Goal: Task Accomplishment & Management: Manage account settings

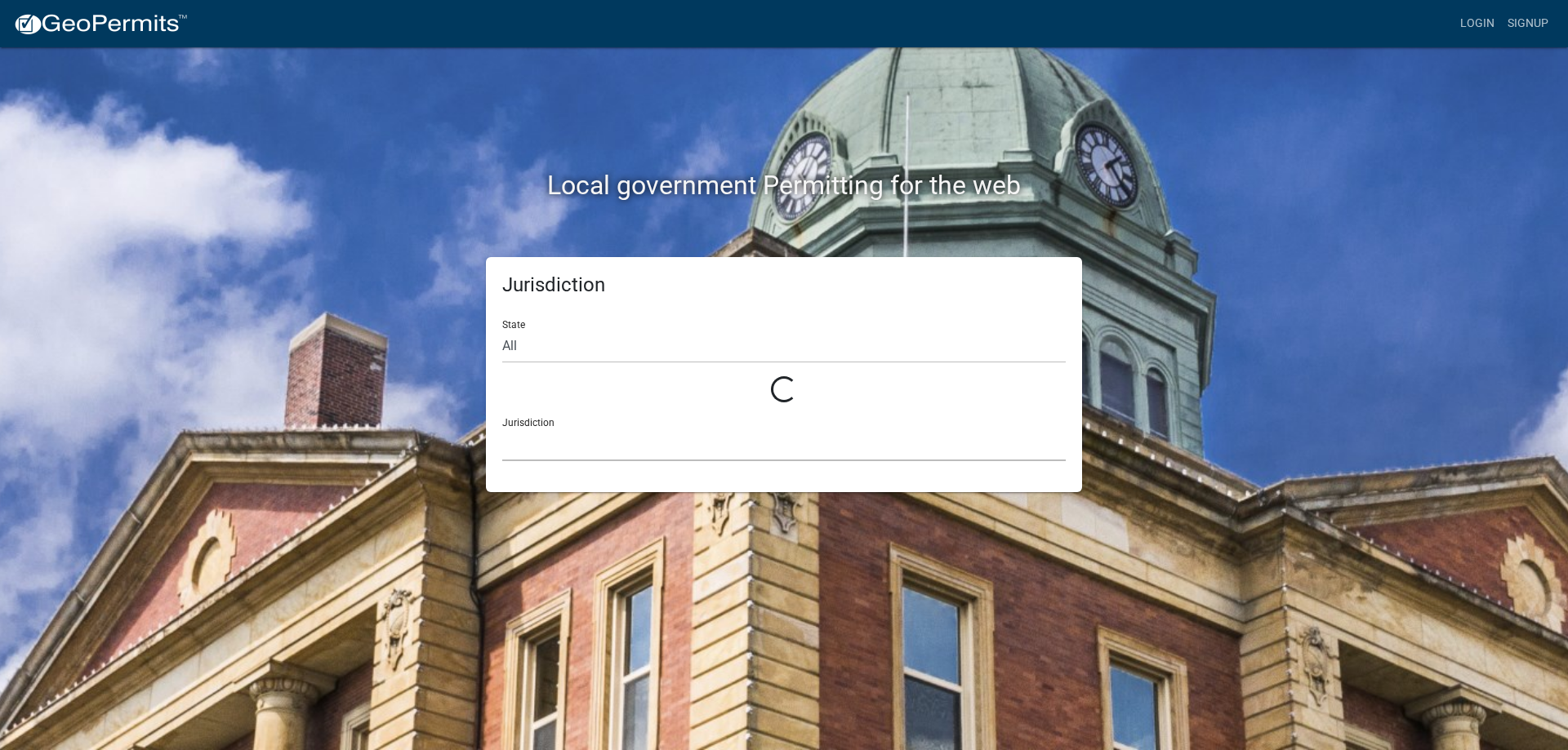
click at [597, 438] on select at bounding box center [784, 444] width 563 height 33
click at [480, 316] on div "Jurisdiction State All Loading... Jurisdiction" at bounding box center [783, 375] width 621 height 235
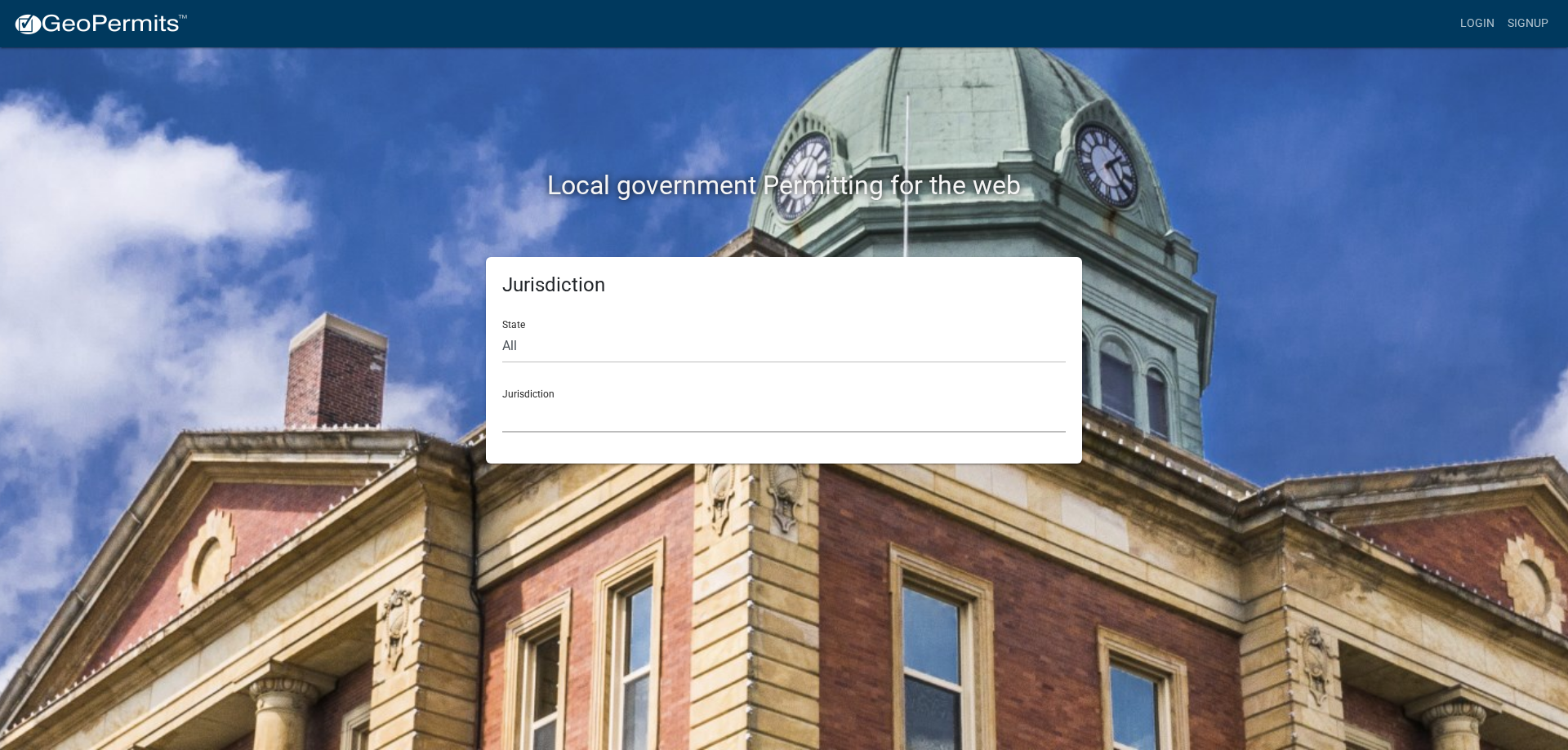
click at [593, 407] on select "[GEOGRAPHIC_DATA], [US_STATE] [GEOGRAPHIC_DATA], [US_STATE][PERSON_NAME][GEOGRA…" at bounding box center [784, 416] width 563 height 33
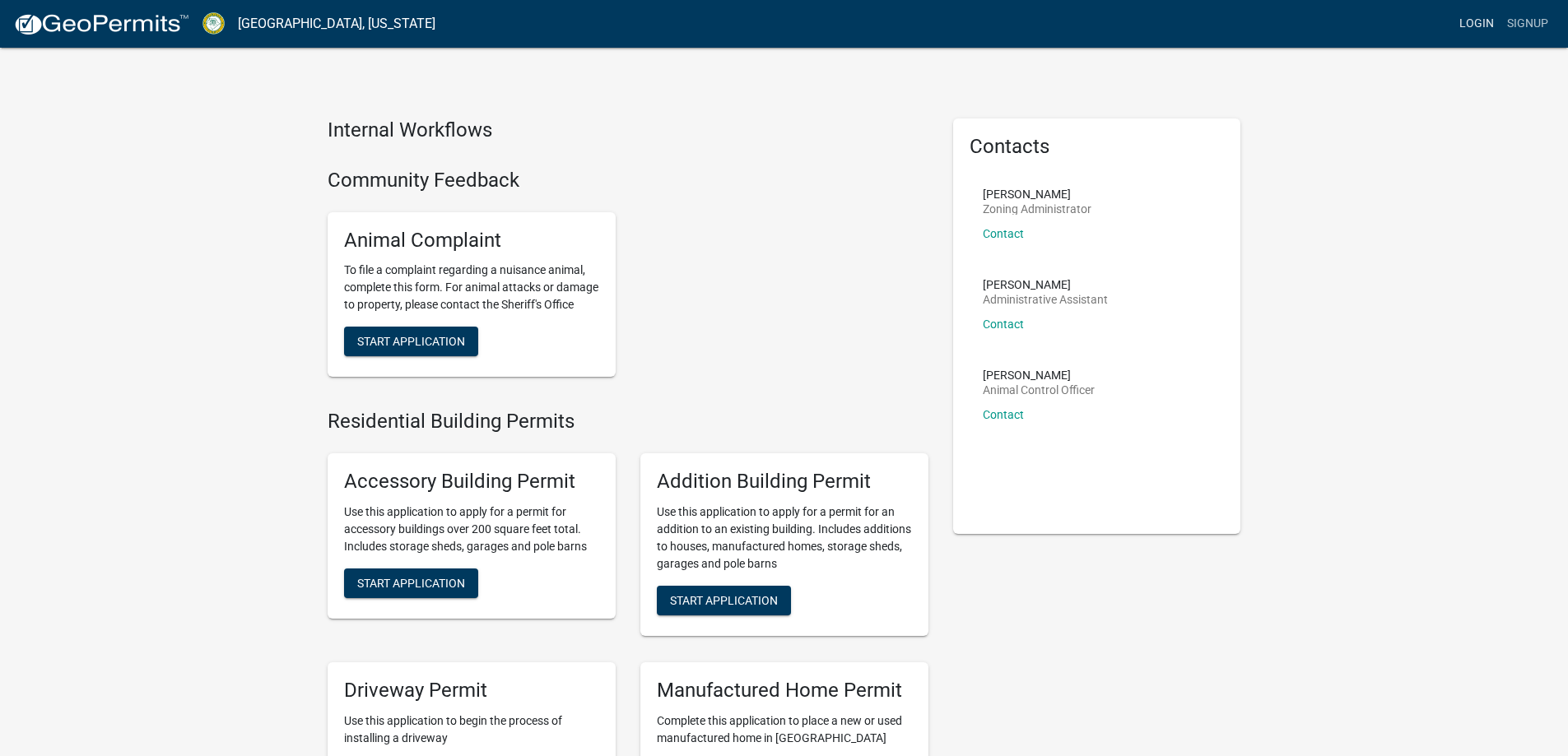
click at [1473, 28] on link "Login" at bounding box center [1476, 24] width 48 height 31
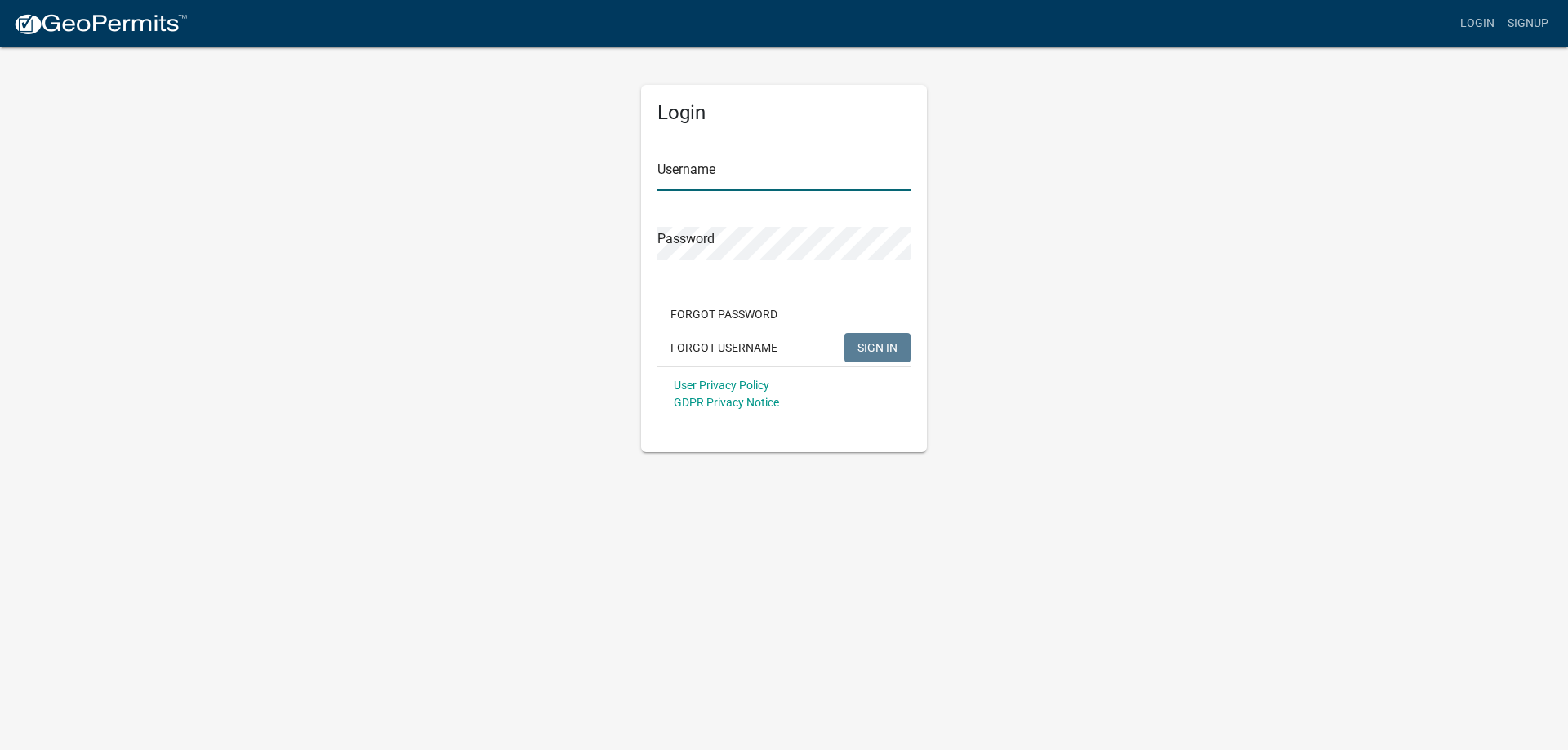
type input "[PERSON_NAME]"
click at [670, 192] on form "Username [PERSON_NAME] Password Forgot Password Forgot Username SIGN IN User Pr…" at bounding box center [784, 278] width 254 height 287
click at [883, 356] on button "SIGN IN" at bounding box center [877, 348] width 66 height 29
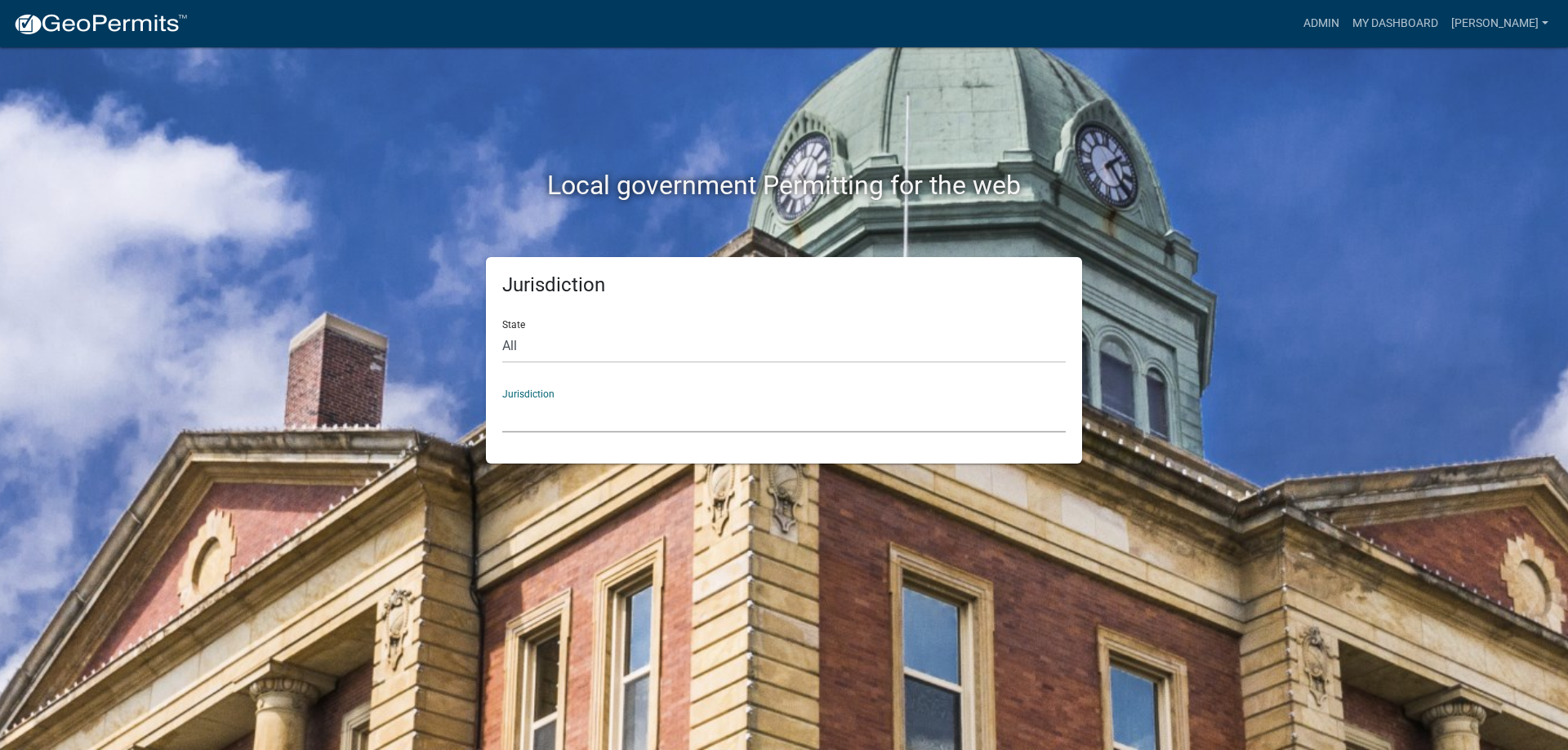
click at [540, 406] on select "[GEOGRAPHIC_DATA], [US_STATE] [GEOGRAPHIC_DATA], [US_STATE][PERSON_NAME][GEOGRA…" at bounding box center [784, 416] width 563 height 33
drag, startPoint x: 604, startPoint y: 392, endPoint x: 597, endPoint y: 401, distance: 11.4
click at [601, 393] on div "Jurisdiction [GEOGRAPHIC_DATA], [US_STATE] [GEOGRAPHIC_DATA], [US_STATE][PERSON…" at bounding box center [784, 404] width 563 height 56
click at [593, 407] on select "[GEOGRAPHIC_DATA], [US_STATE] [GEOGRAPHIC_DATA], [US_STATE][PERSON_NAME][GEOGRA…" at bounding box center [784, 416] width 563 height 33
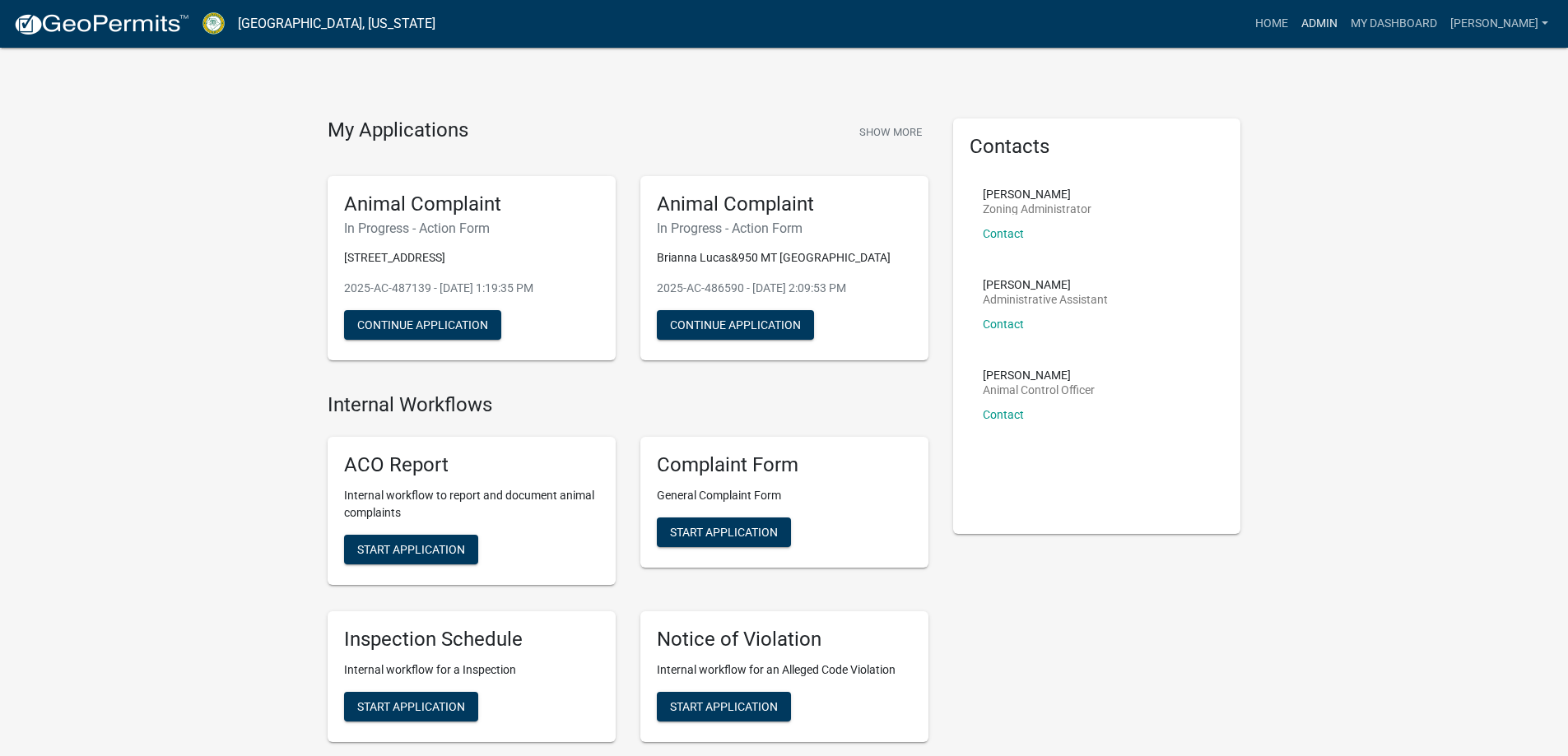
click at [1344, 24] on link "Admin" at bounding box center [1319, 24] width 49 height 31
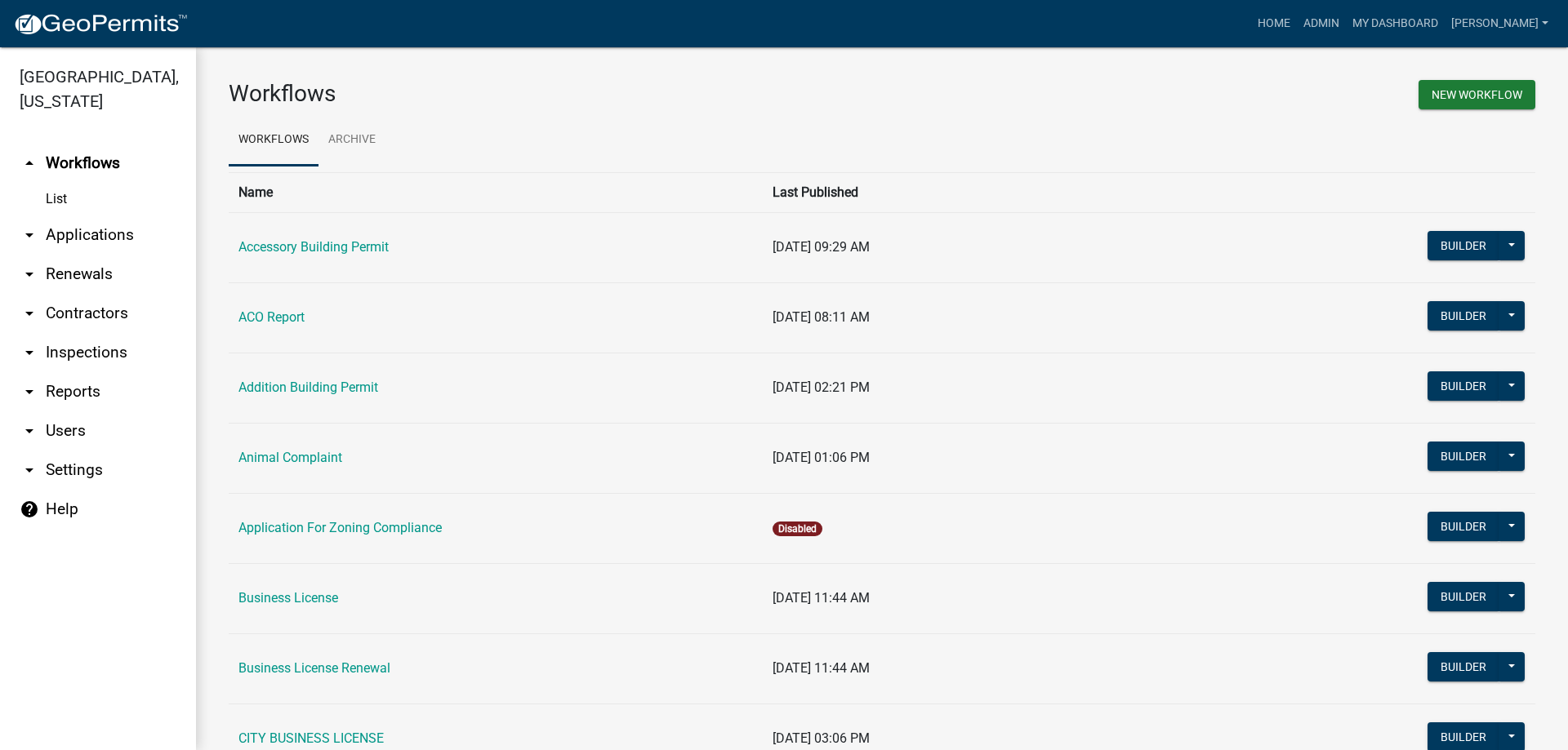
click at [100, 358] on link "arrow_drop_down Inspections" at bounding box center [98, 353] width 196 height 39
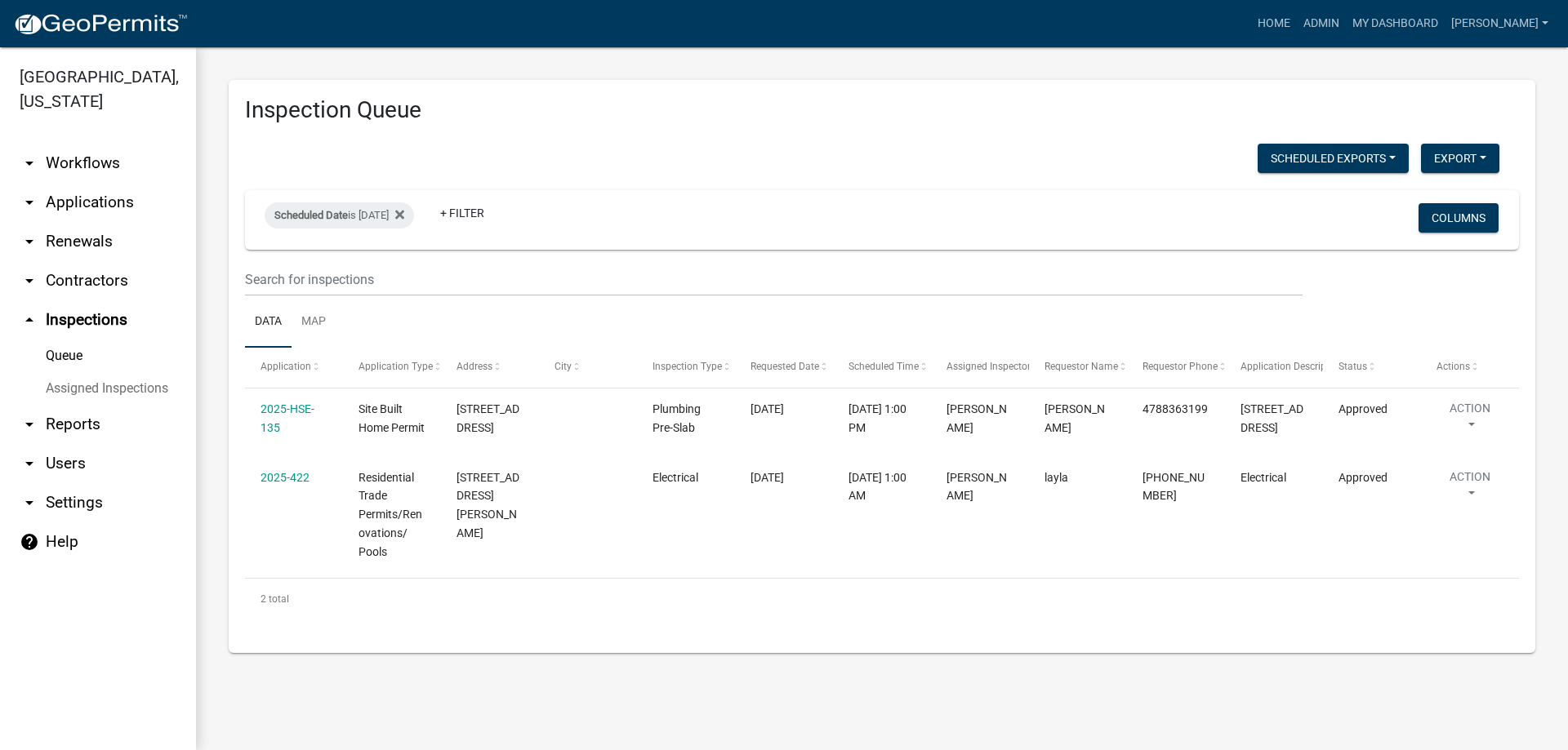
click at [92, 209] on link "arrow_drop_down Applications" at bounding box center [98, 202] width 196 height 39
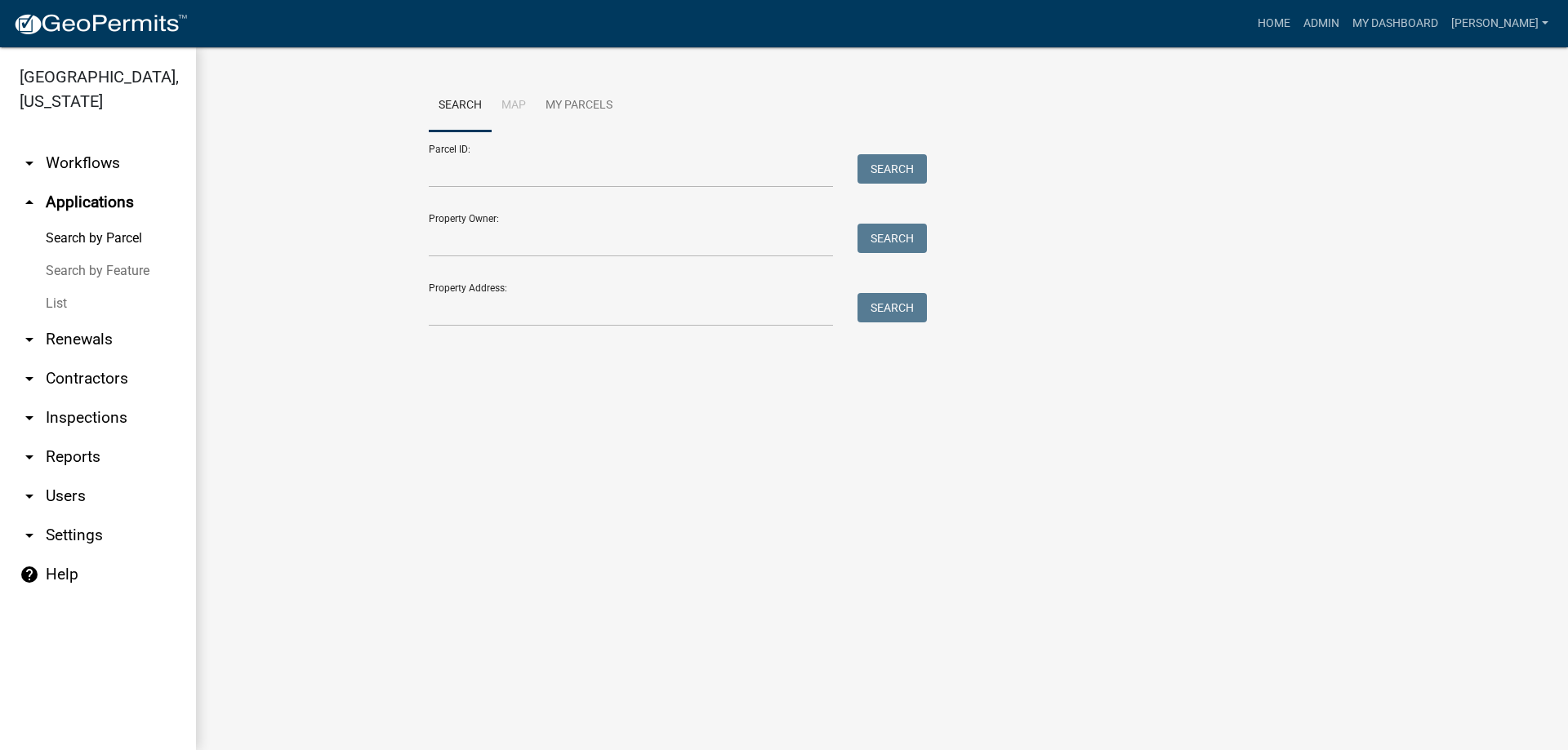
click at [98, 298] on link "List" at bounding box center [98, 304] width 196 height 33
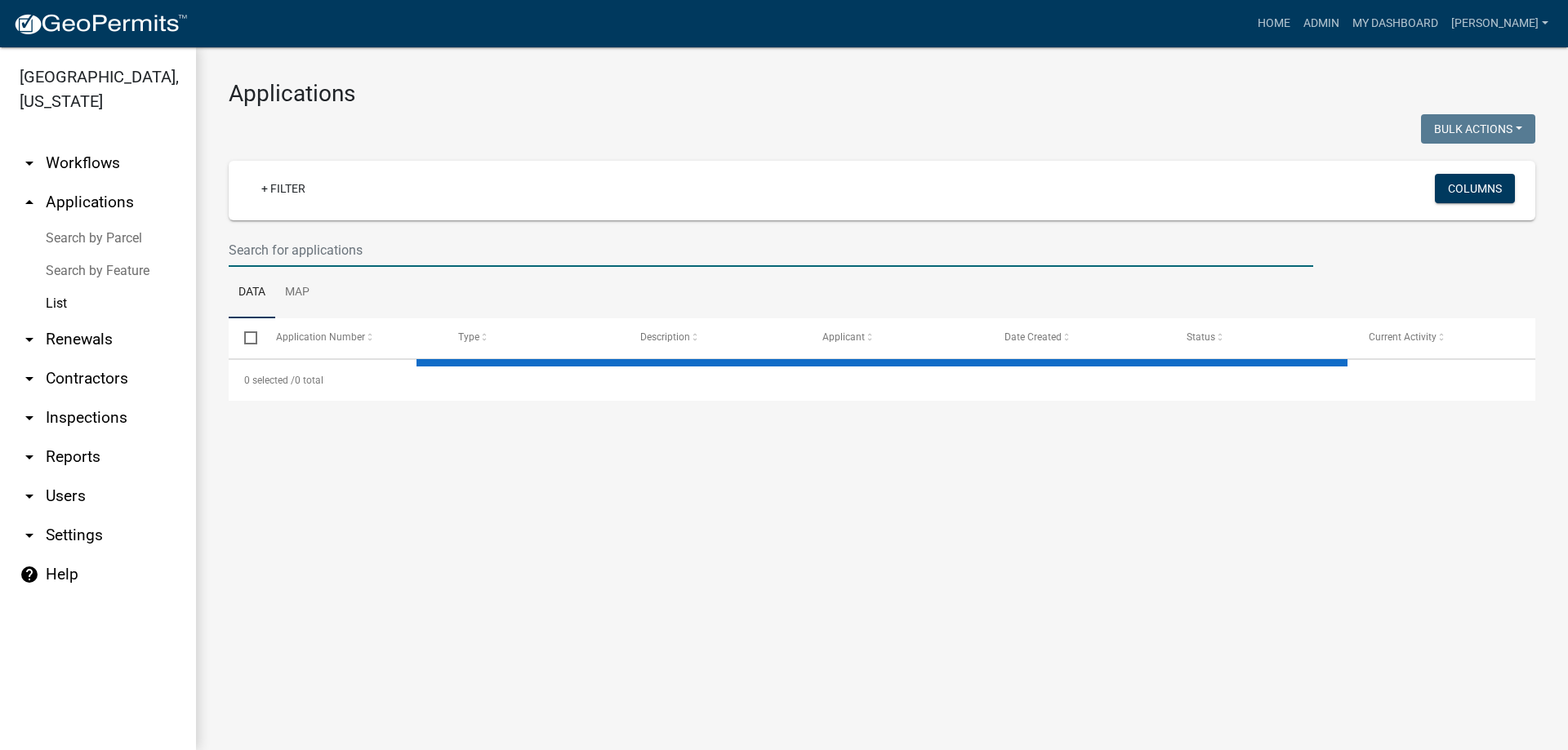
click at [345, 256] on input "text" at bounding box center [770, 250] width 1084 height 33
type input "3"
select select "3: 100"
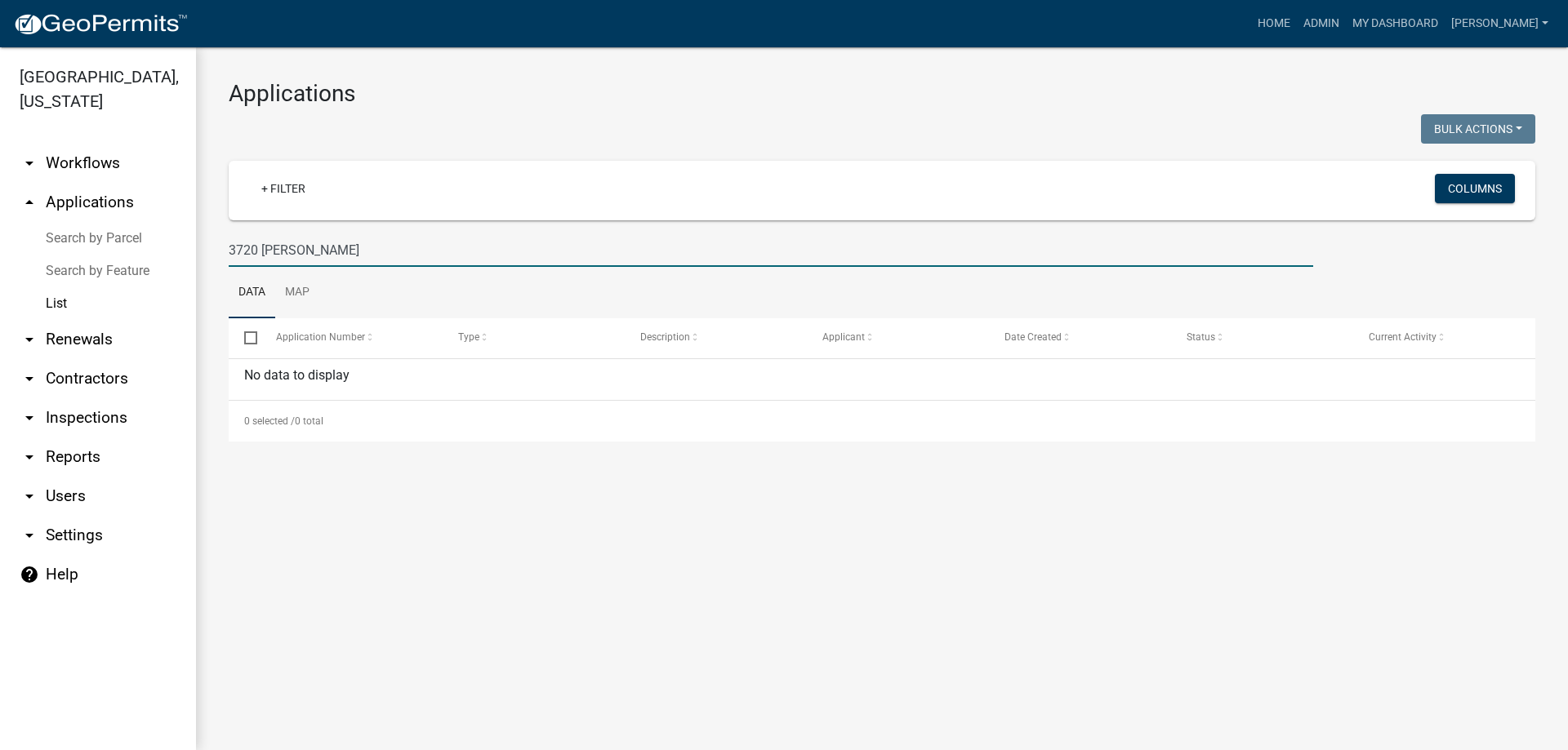
drag, startPoint x: 321, startPoint y: 243, endPoint x: 235, endPoint y: 245, distance: 86.0
click at [235, 245] on input "3720 [PERSON_NAME]" at bounding box center [770, 250] width 1084 height 33
click at [371, 248] on input "3720 [PERSON_NAME]" at bounding box center [770, 250] width 1084 height 33
type input "3"
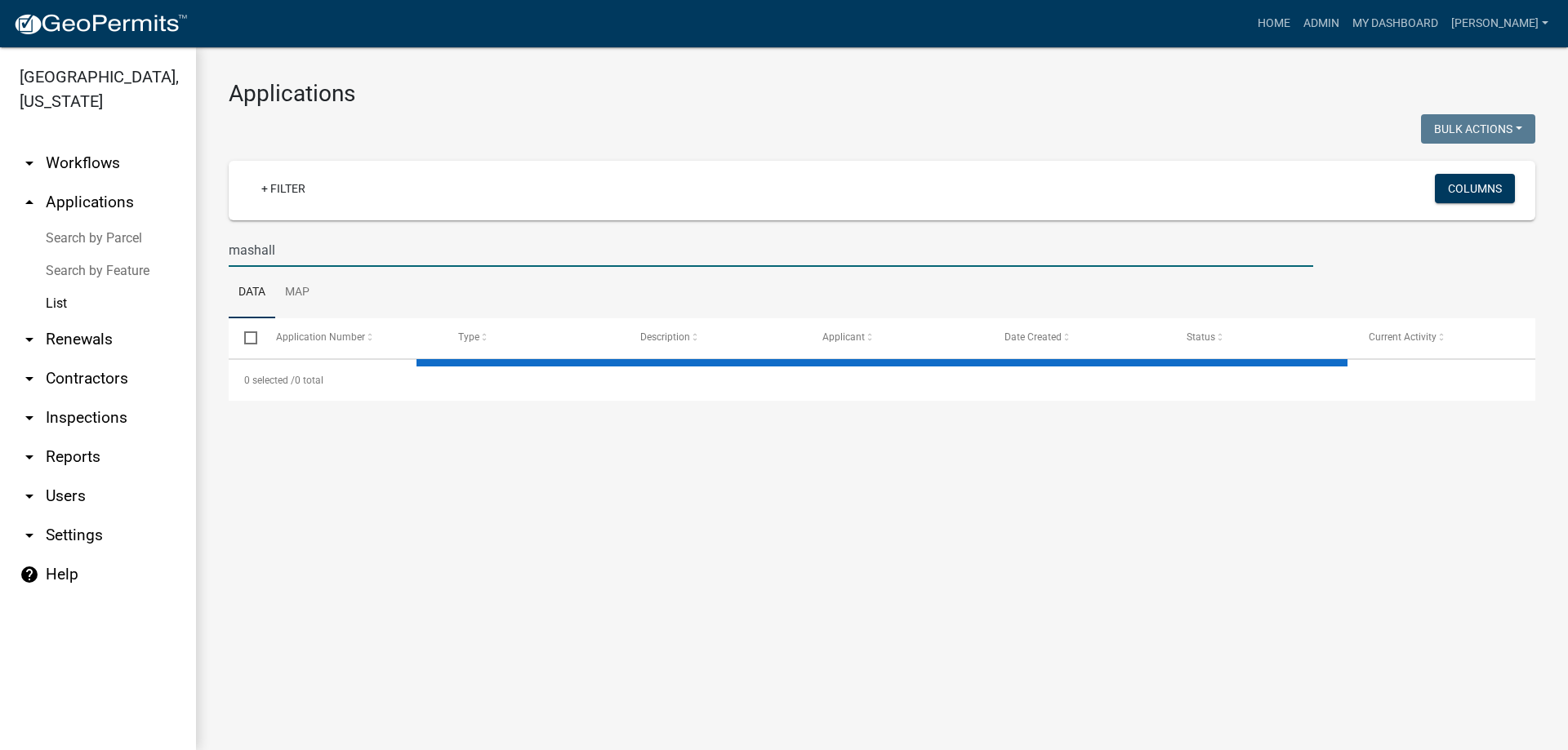
type input "mashal"
select select "3: 100"
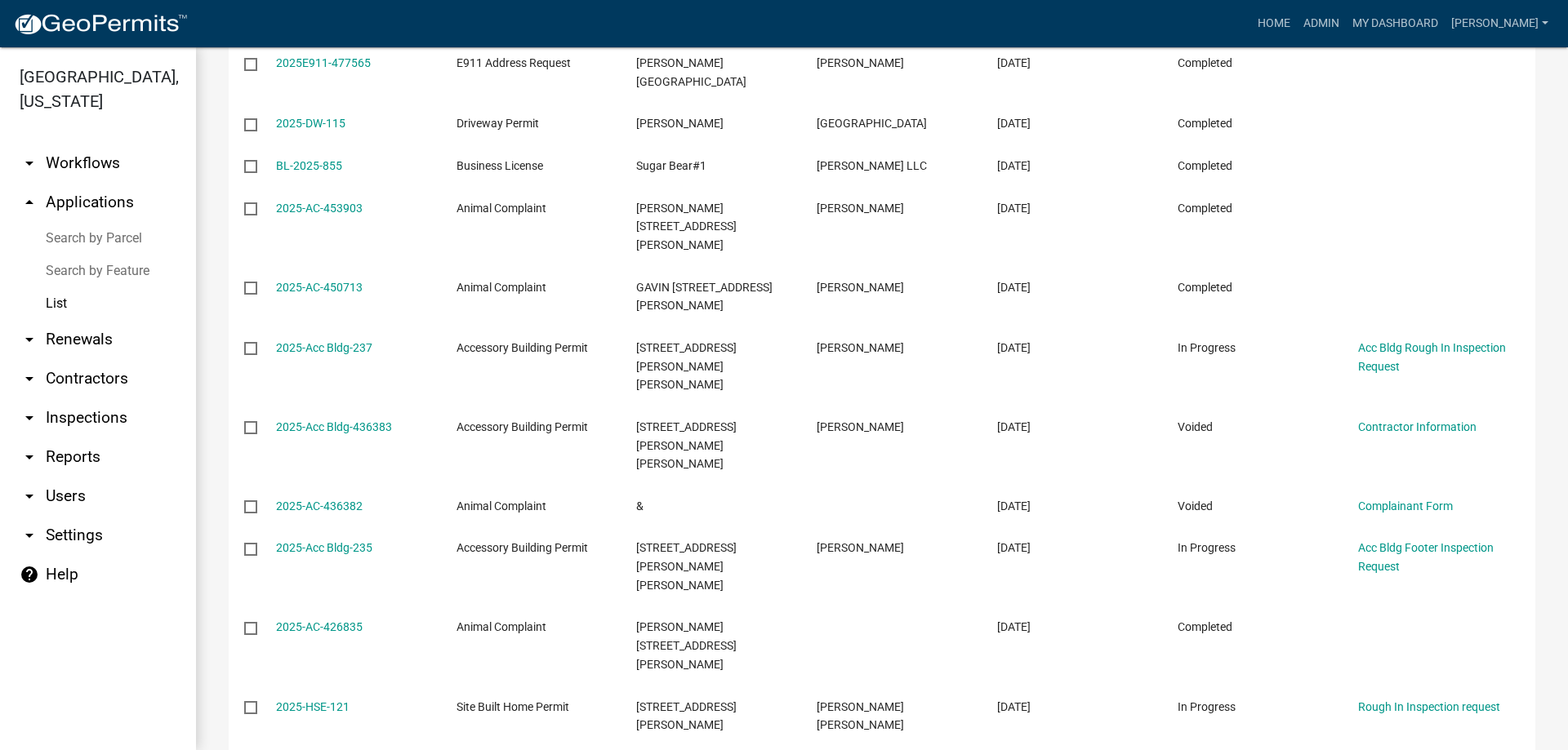
scroll to position [571, 0]
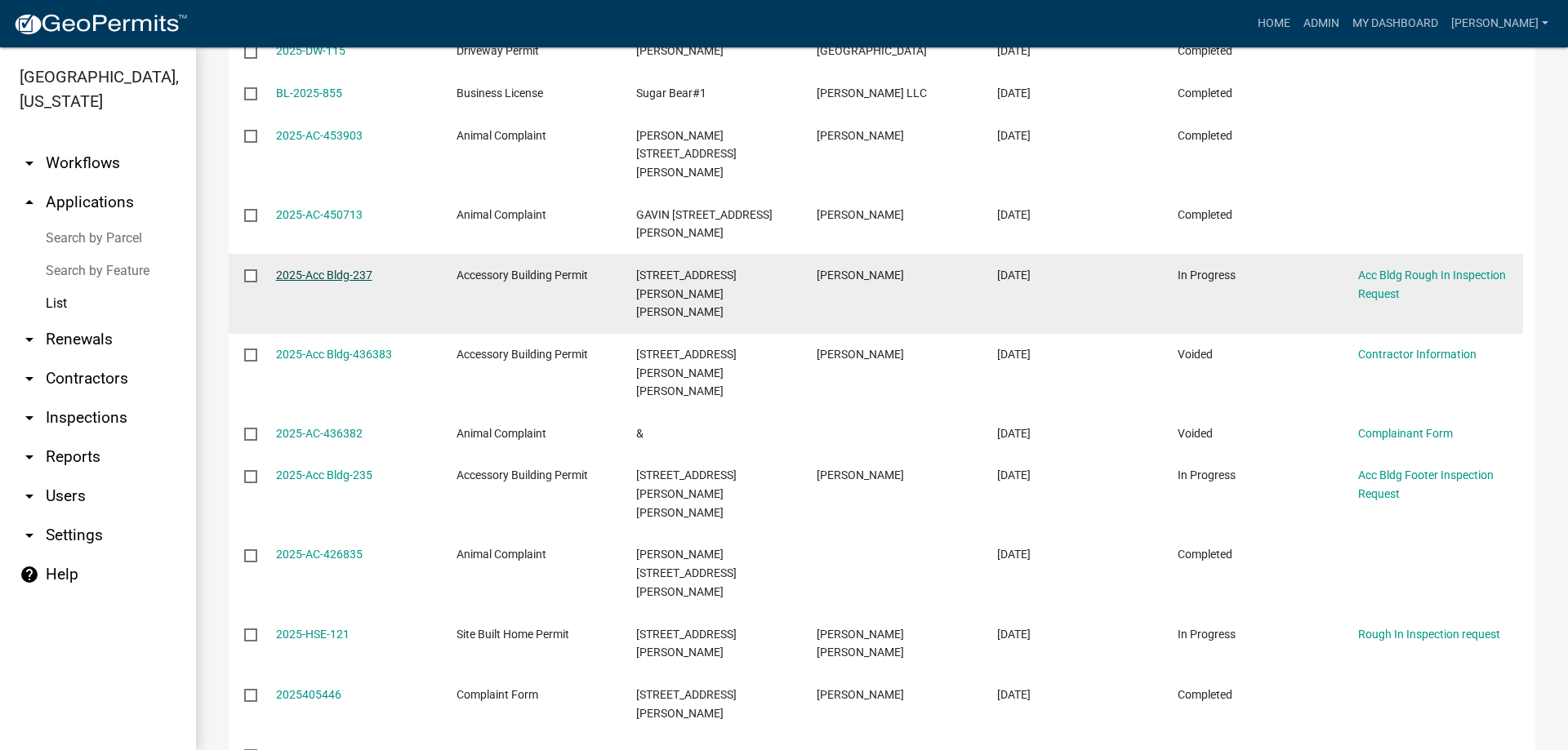
type input "[PERSON_NAME]"
click at [310, 269] on link "2025-Acc Bldg-237" at bounding box center [324, 275] width 96 height 13
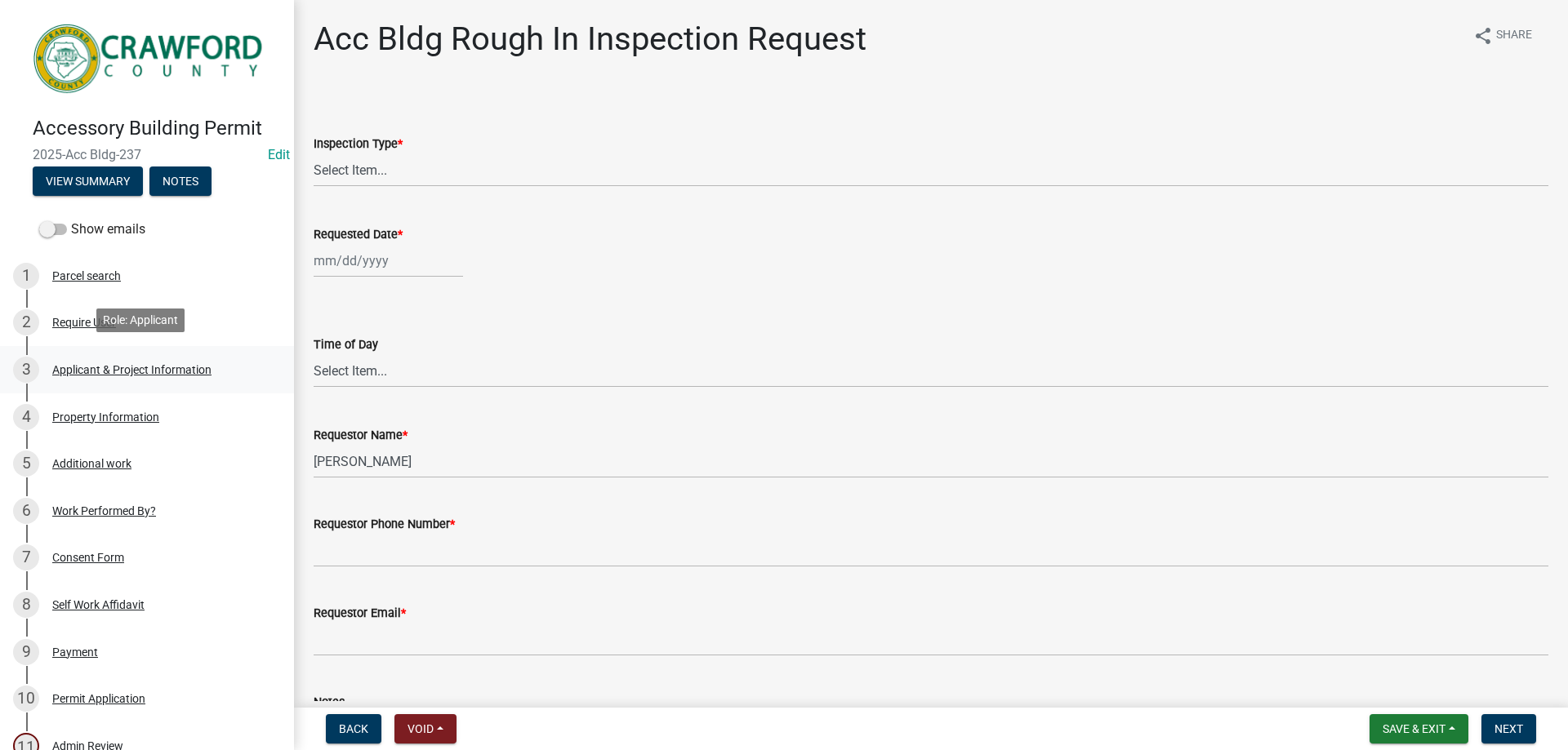
click at [110, 364] on div "Applicant & Project Information" at bounding box center [132, 370] width 159 height 12
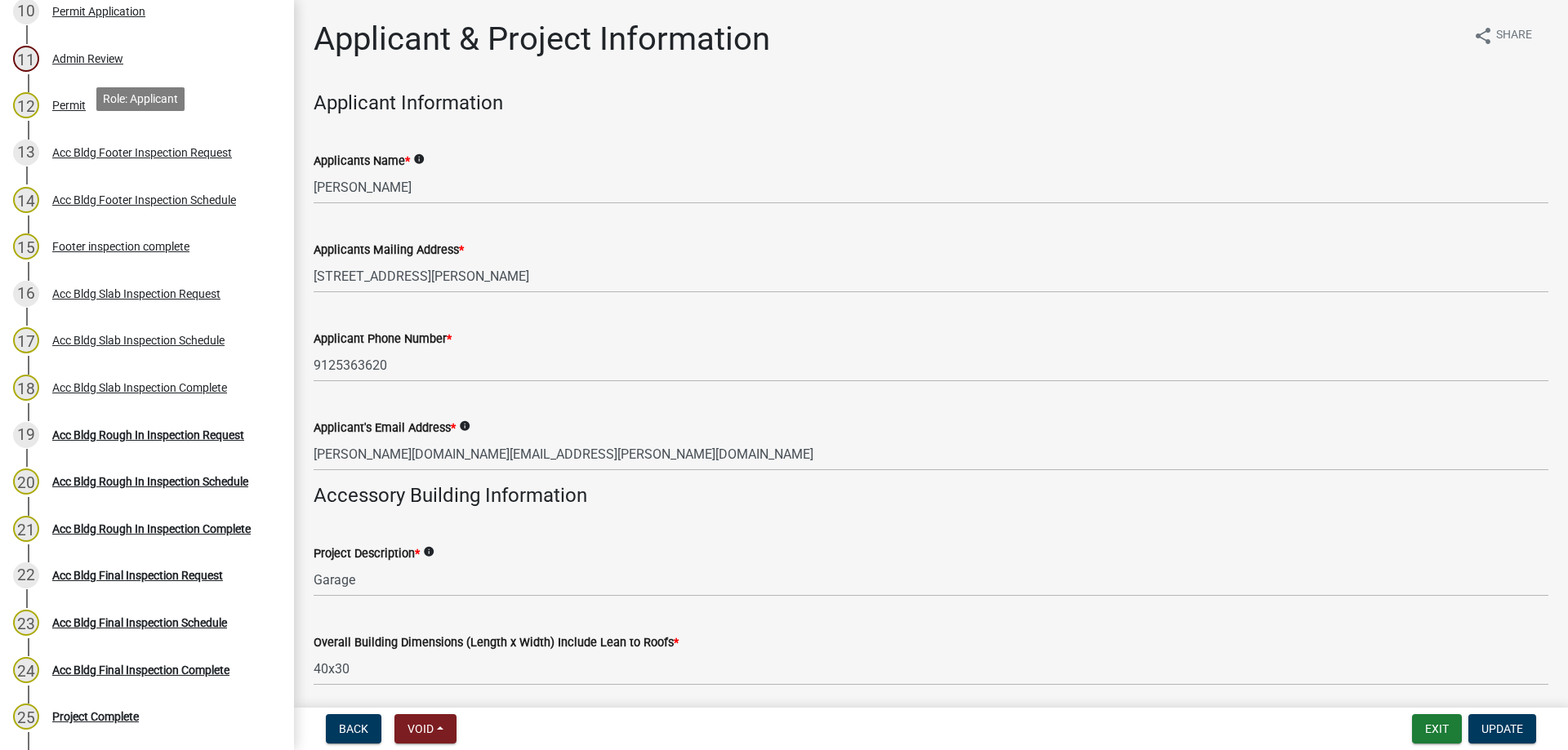
scroll to position [734, 0]
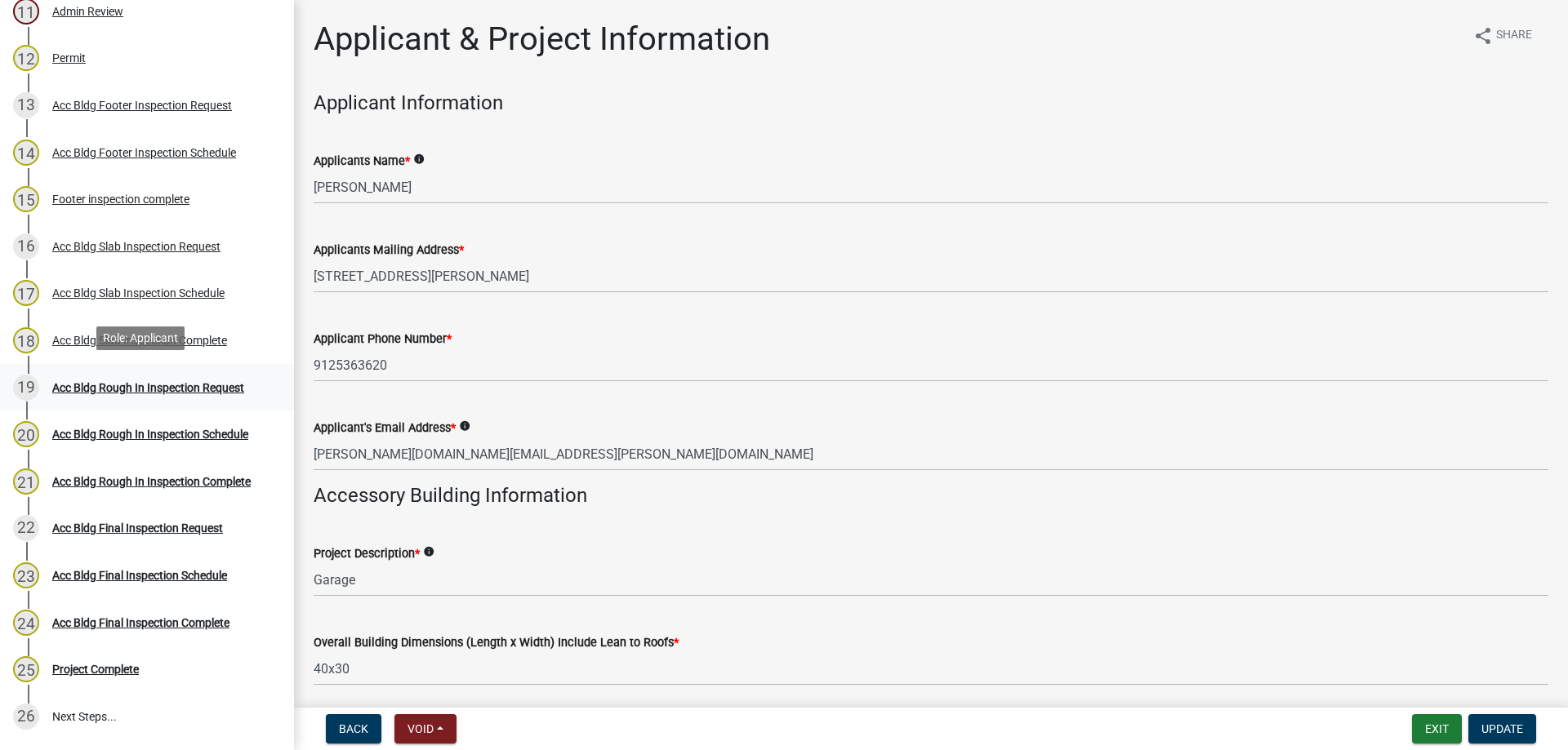
click at [104, 384] on div "Acc Bldg Rough In Inspection Request" at bounding box center [149, 388] width 192 height 12
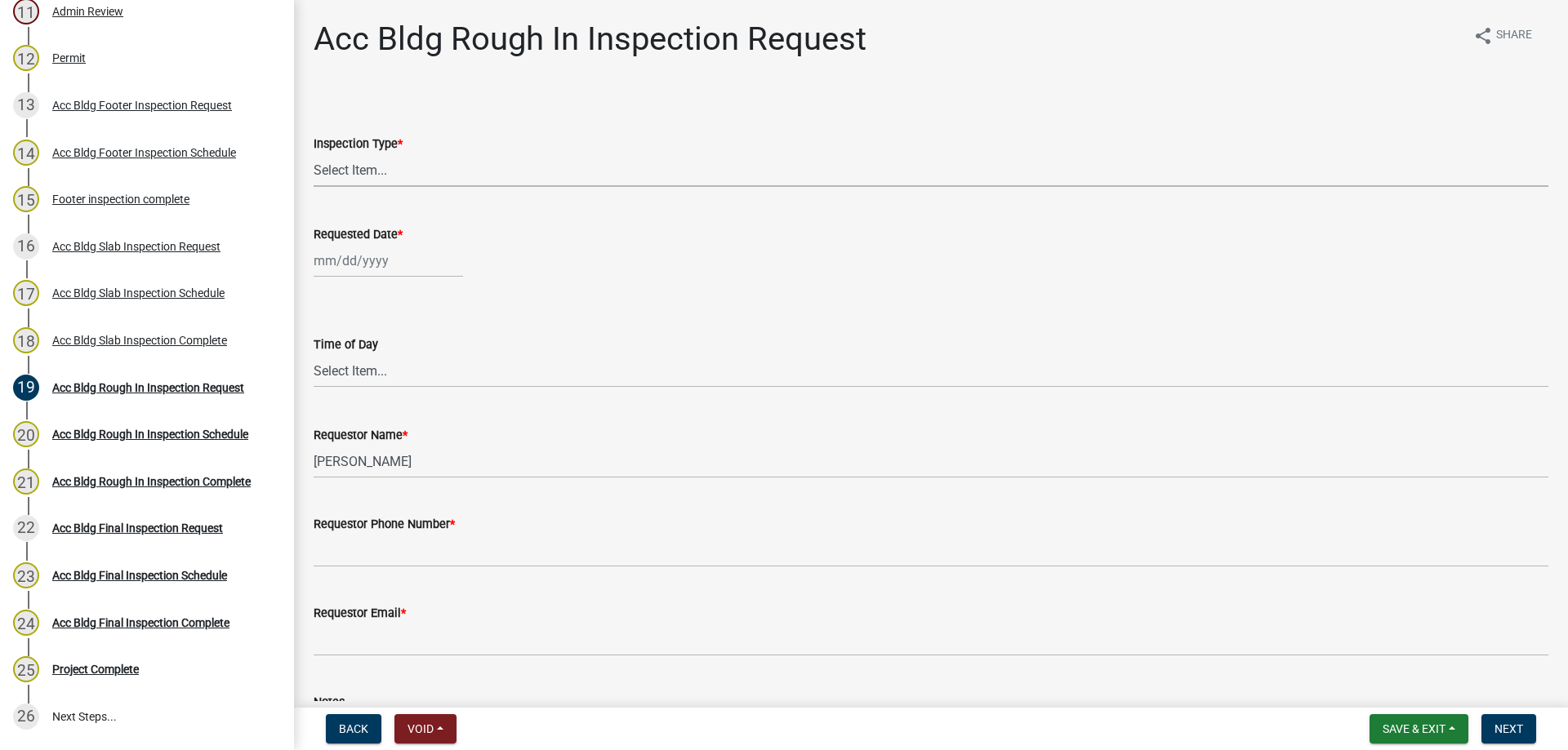
click at [387, 173] on select "Select Item... Rough In" at bounding box center [931, 170] width 1235 height 33
click at [314, 153] on select "Select Item... Rough In" at bounding box center [931, 170] width 1235 height 33
select select "fdcb5414-e2c8-4e4a-b5a0-d1538efa6aa4"
click at [359, 255] on div at bounding box center [389, 260] width 150 height 33
select select "10"
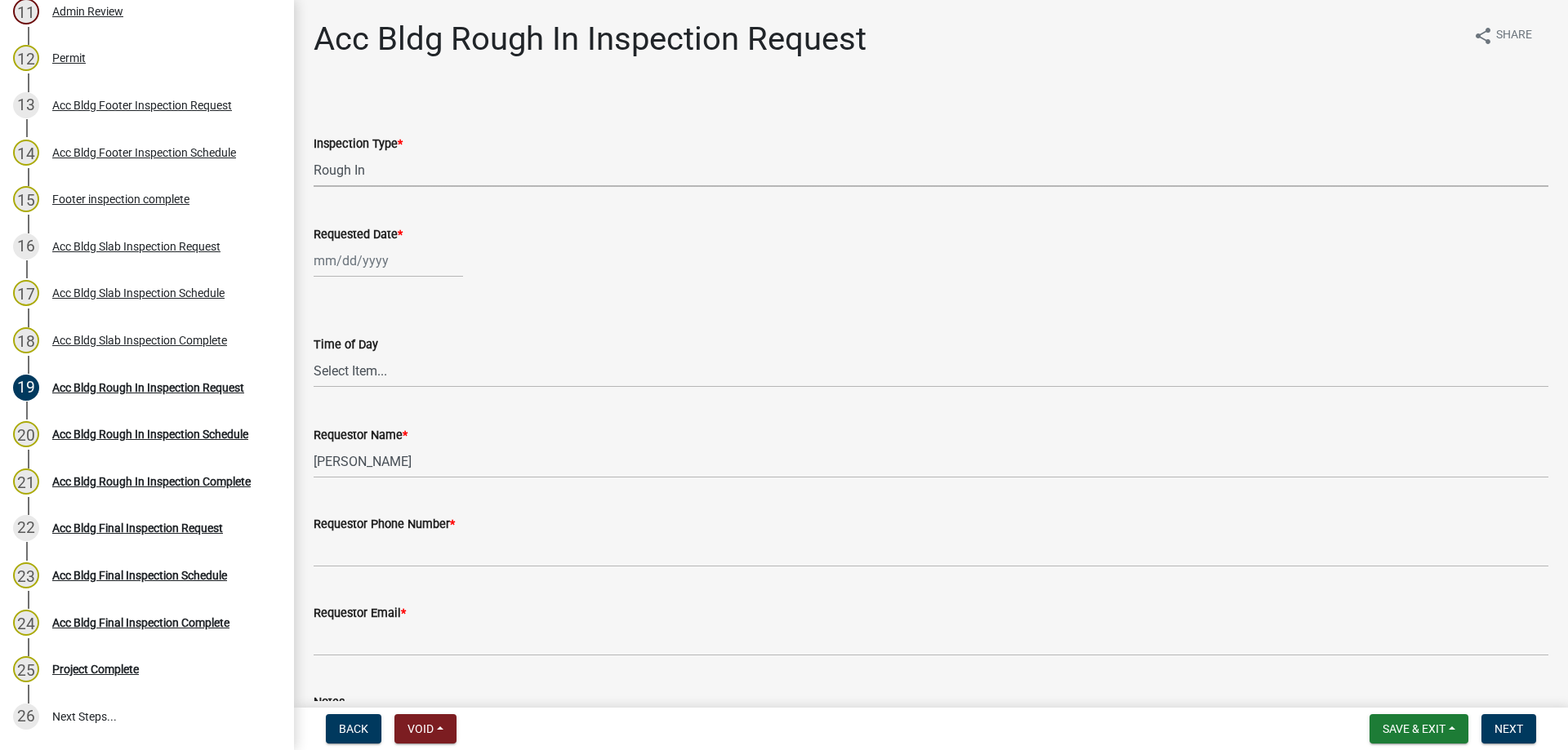
select select "2025"
click at [324, 396] on div "13" at bounding box center [329, 399] width 26 height 26
type input "[DATE]"
click at [323, 371] on select "Select Item... AM PM" at bounding box center [931, 371] width 1235 height 33
click at [314, 355] on select "Select Item... AM PM" at bounding box center [931, 371] width 1235 height 33
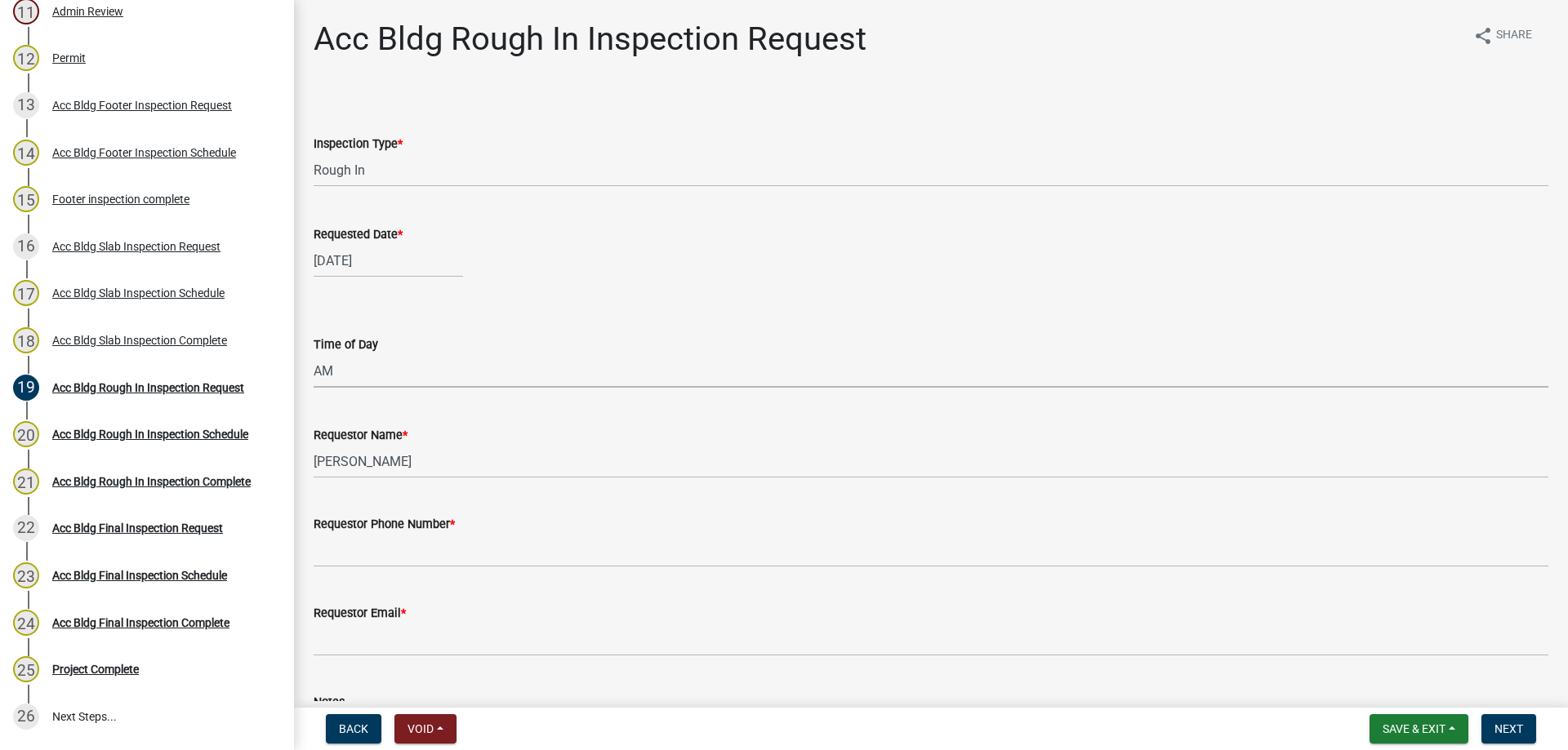
select select "cb10fa24-328f-4433-8d1a-661a0b5f4638"
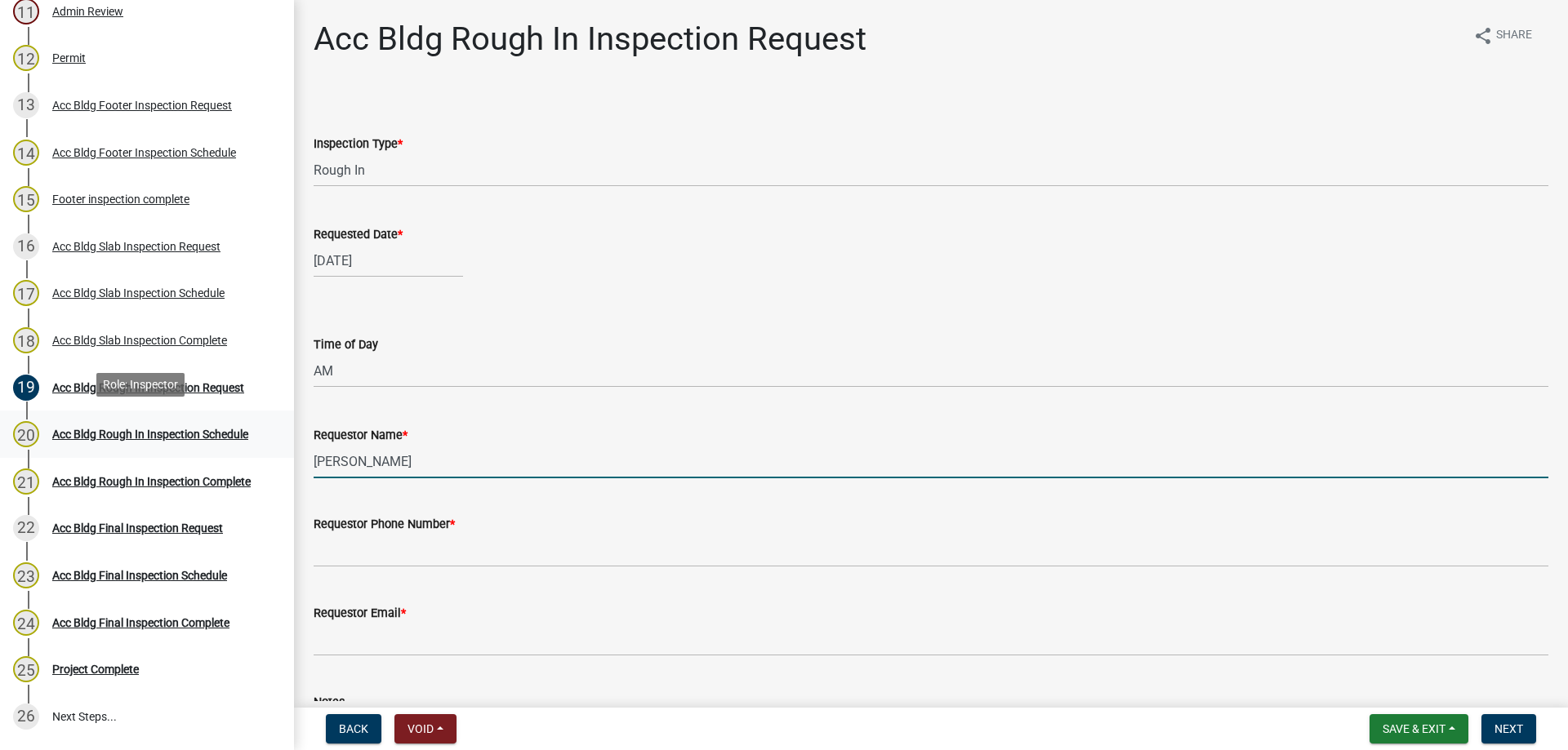
drag, startPoint x: 404, startPoint y: 473, endPoint x: 243, endPoint y: 448, distance: 162.9
click at [243, 448] on div "Accessory Building Permit 2025-Acc Bldg-237 Edit View Summary Notes Show emails…" at bounding box center [784, 375] width 1568 height 750
type input "[PERSON_NAME]"
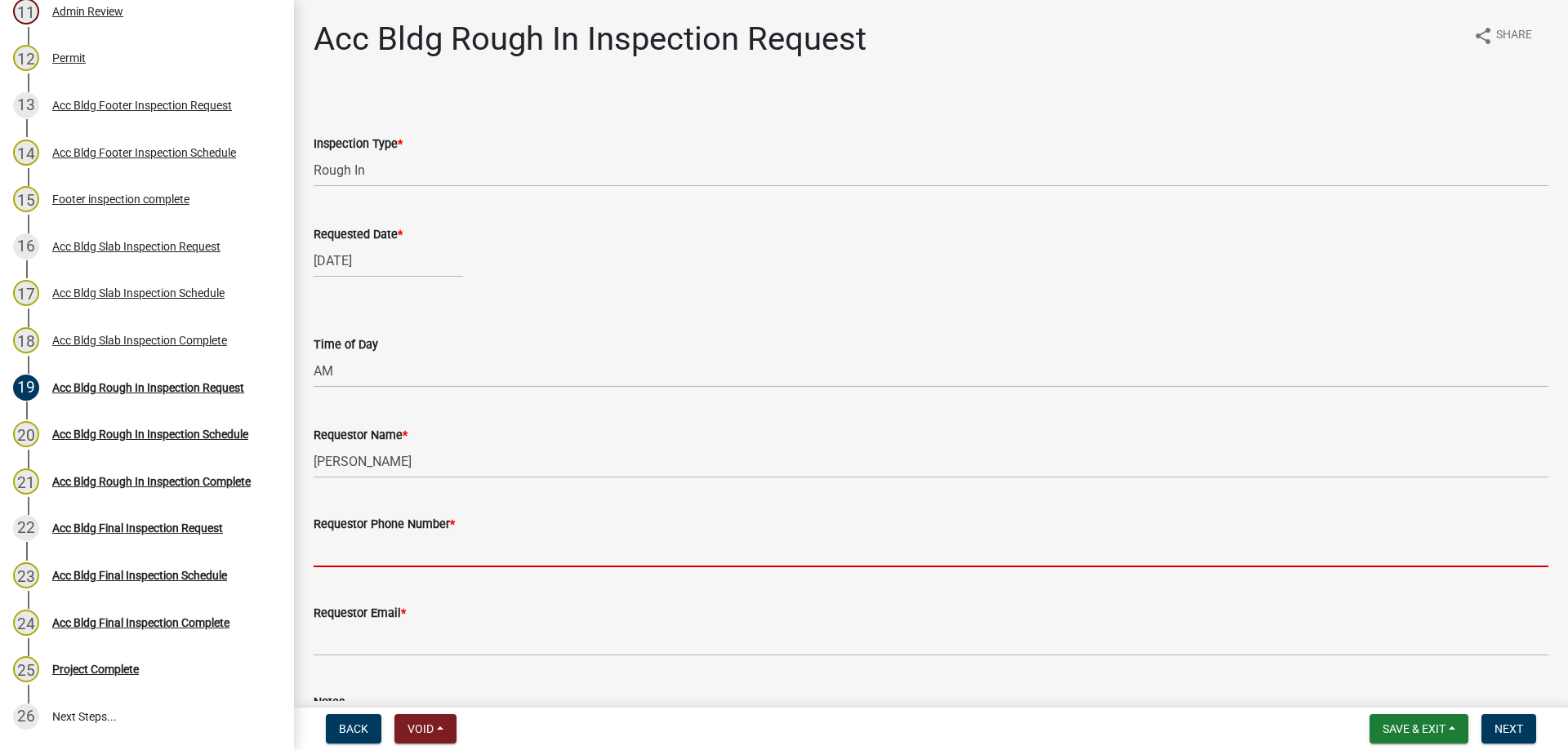
click at [393, 554] on input "Requestor Phone Number *" at bounding box center [931, 551] width 1235 height 33
type input "4788363199"
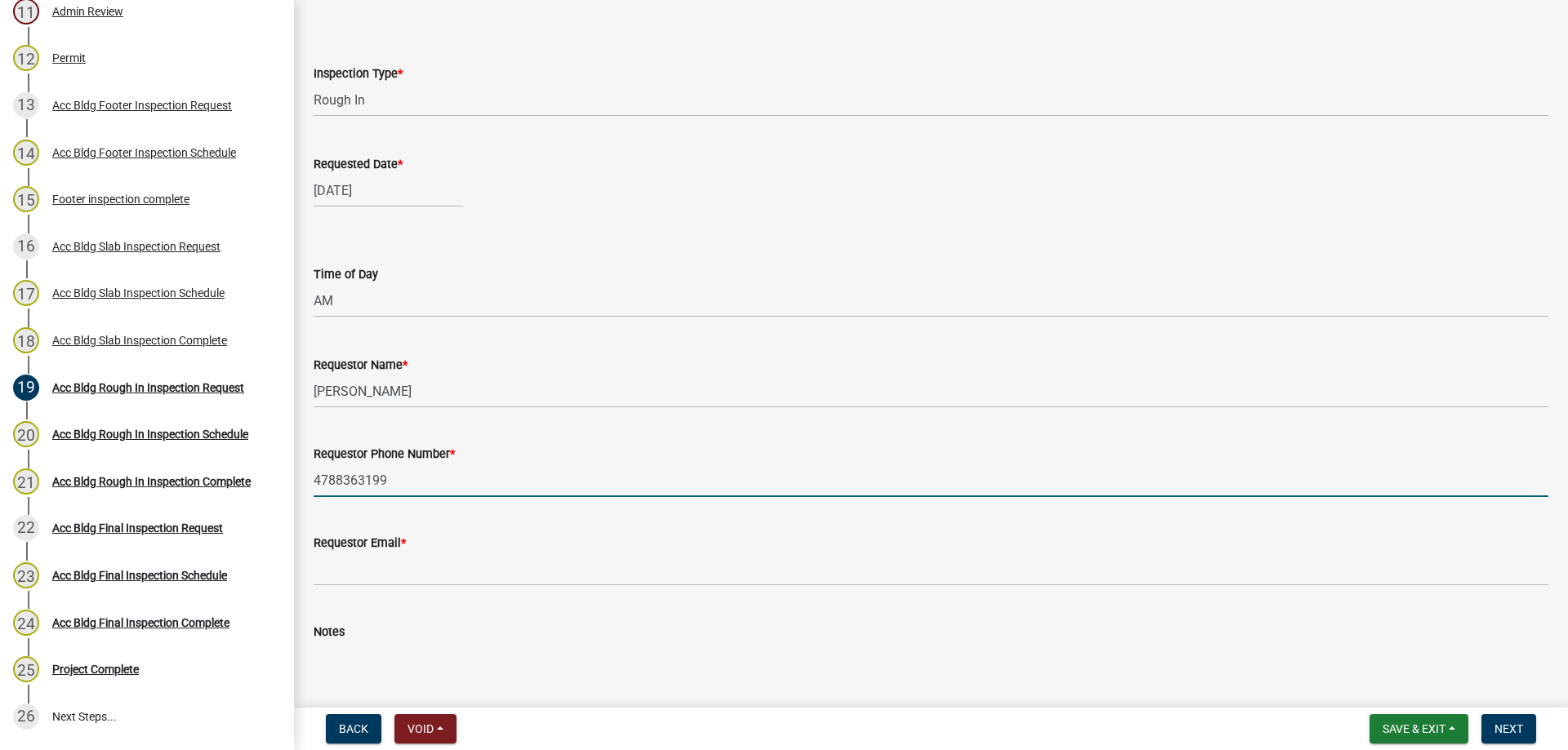
scroll to position [163, 0]
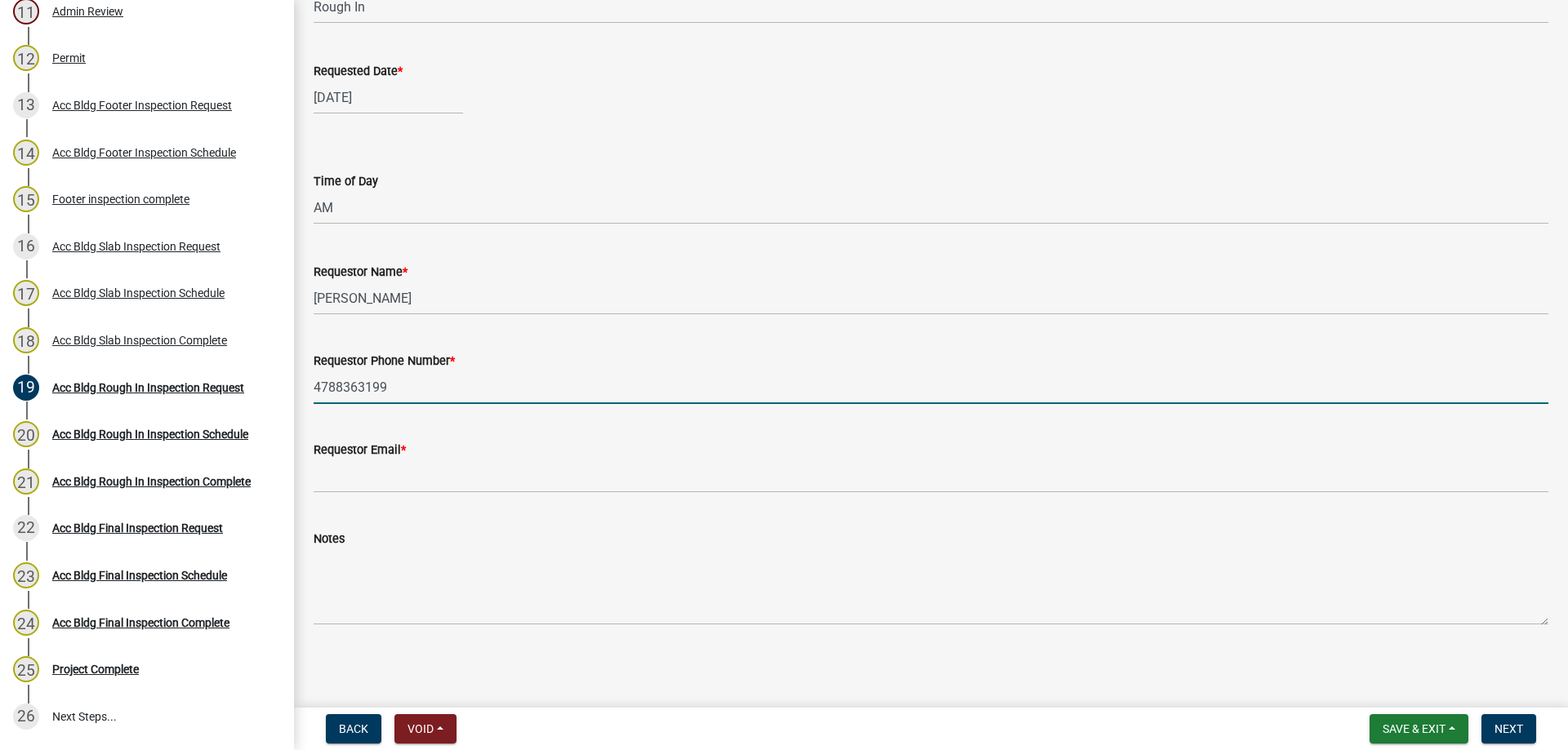
click at [391, 449] on label "Requestor Email *" at bounding box center [359, 451] width 92 height 12
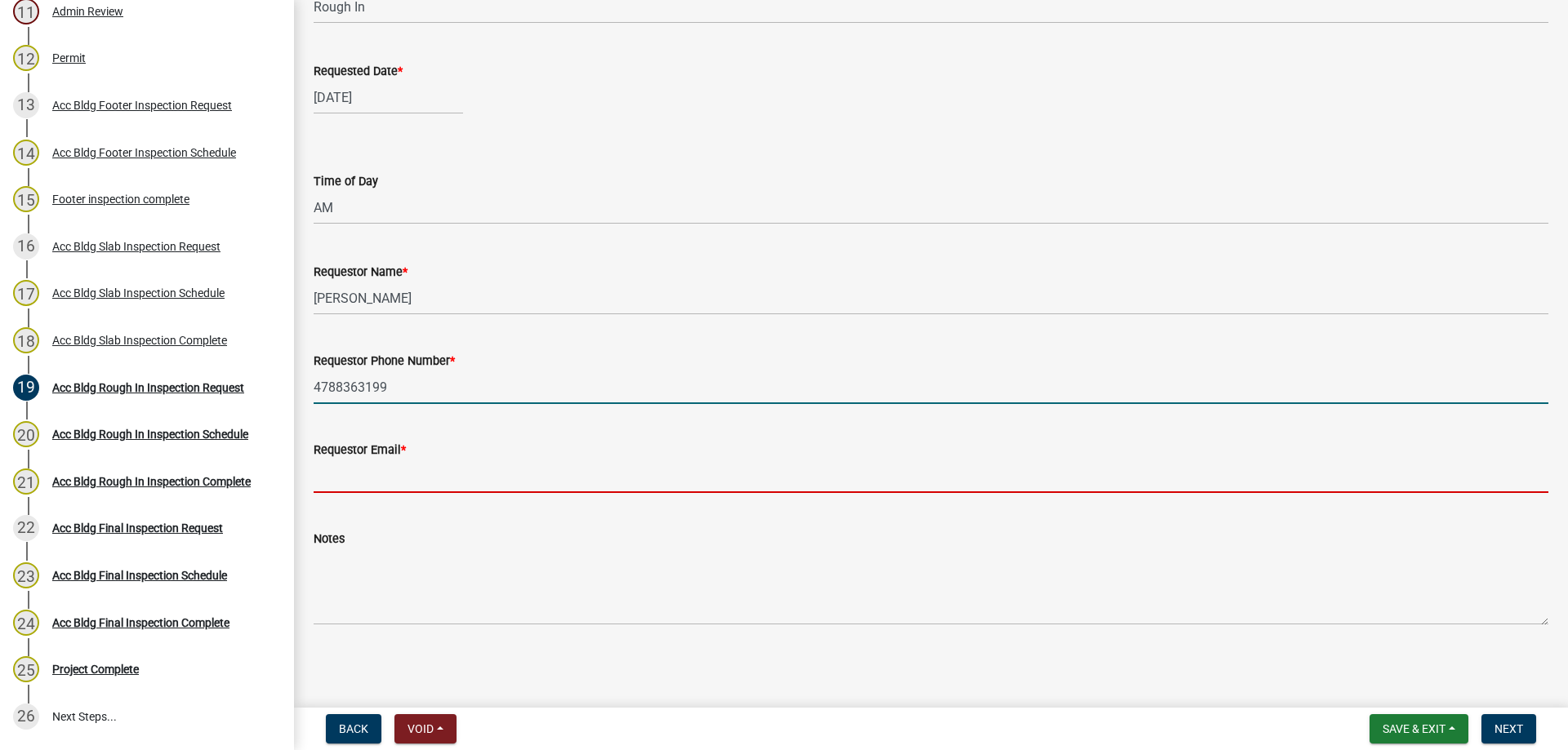
click at [391, 460] on input "Requestor Email *" at bounding box center [931, 476] width 1235 height 33
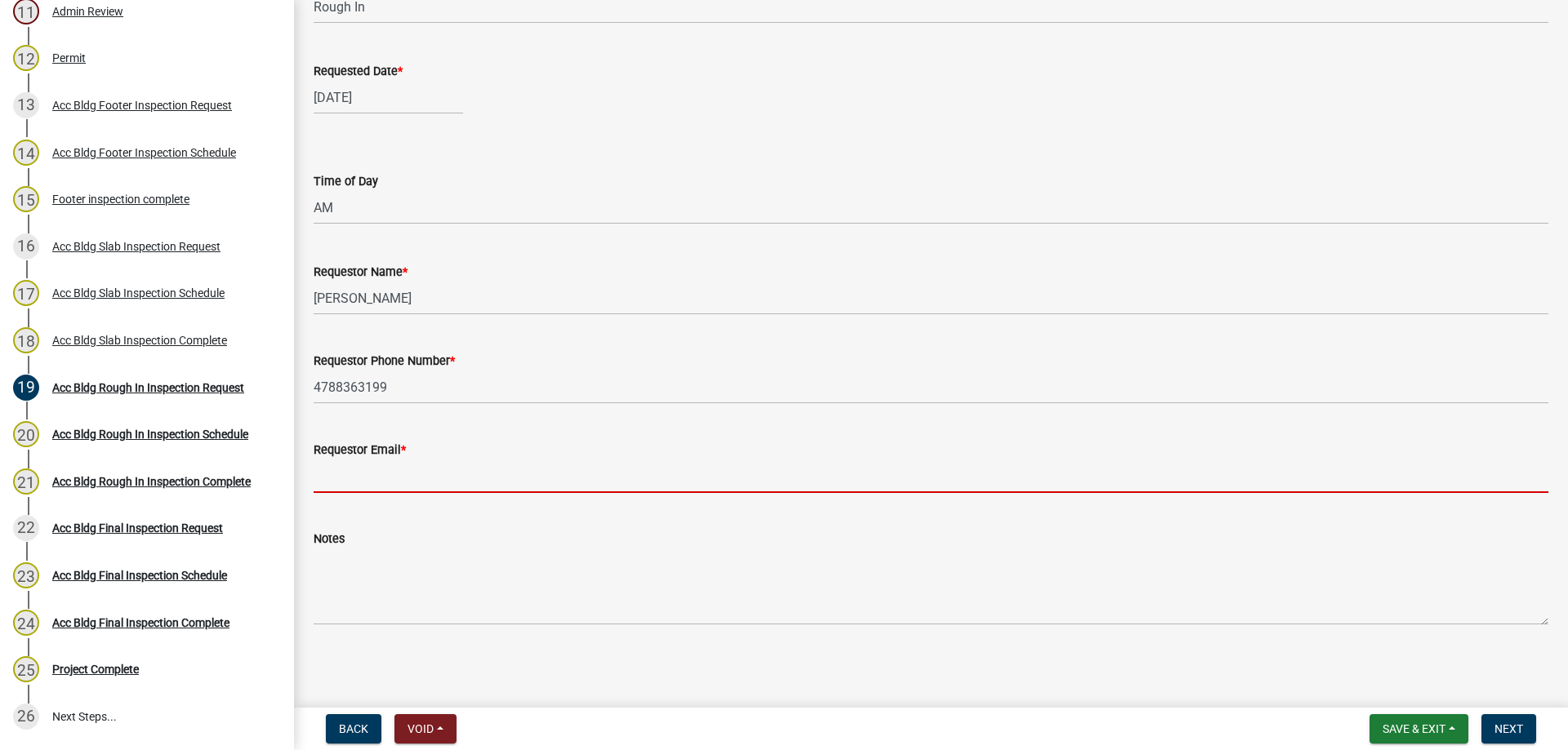
click at [392, 483] on input "Requestor Email *" at bounding box center [931, 476] width 1235 height 33
click at [340, 475] on input "Requestor Email *" at bounding box center [931, 476] width 1235 height 33
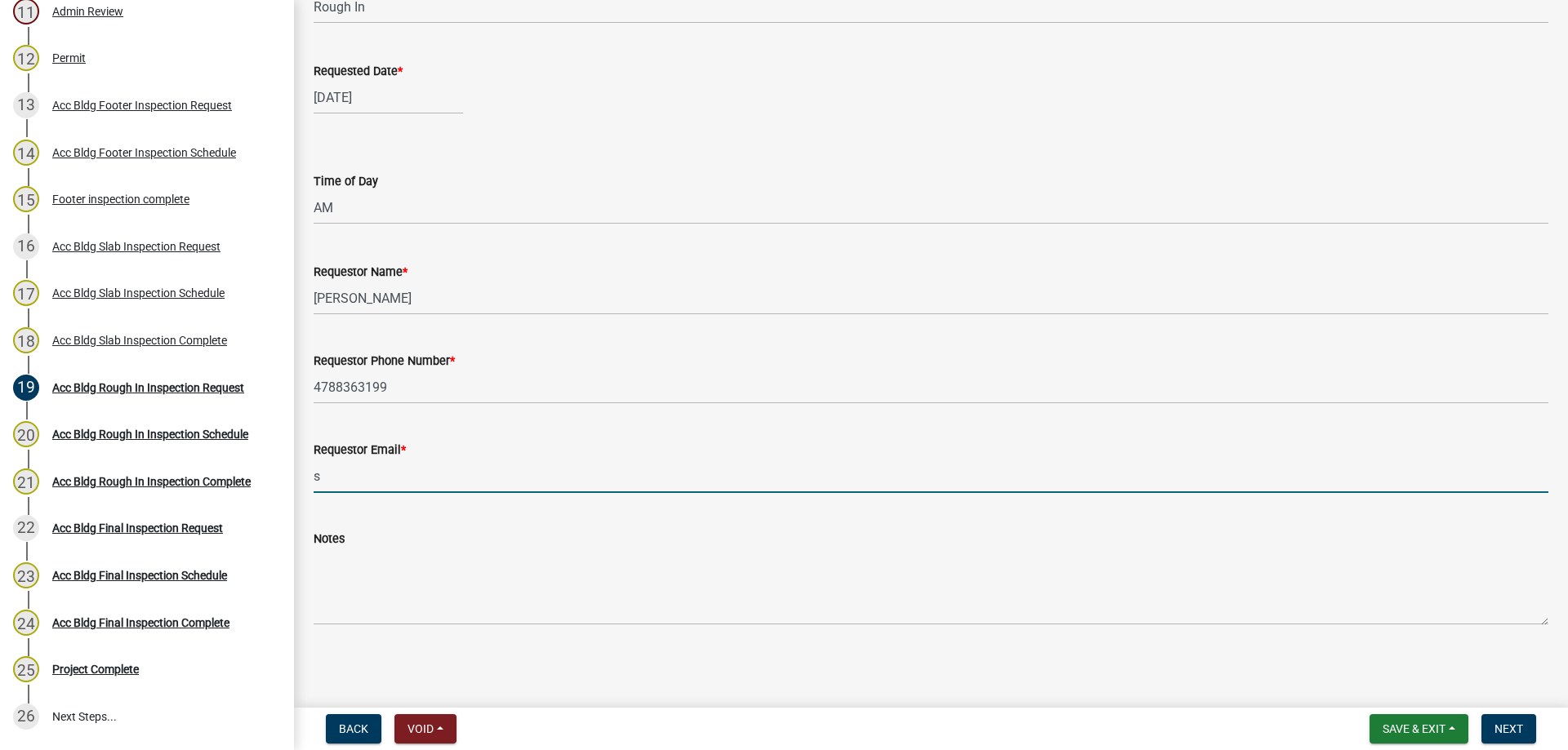
type input "[EMAIL_ADDRESS][DOMAIN_NAME]"
click at [1512, 730] on span "Next" at bounding box center [1508, 729] width 28 height 13
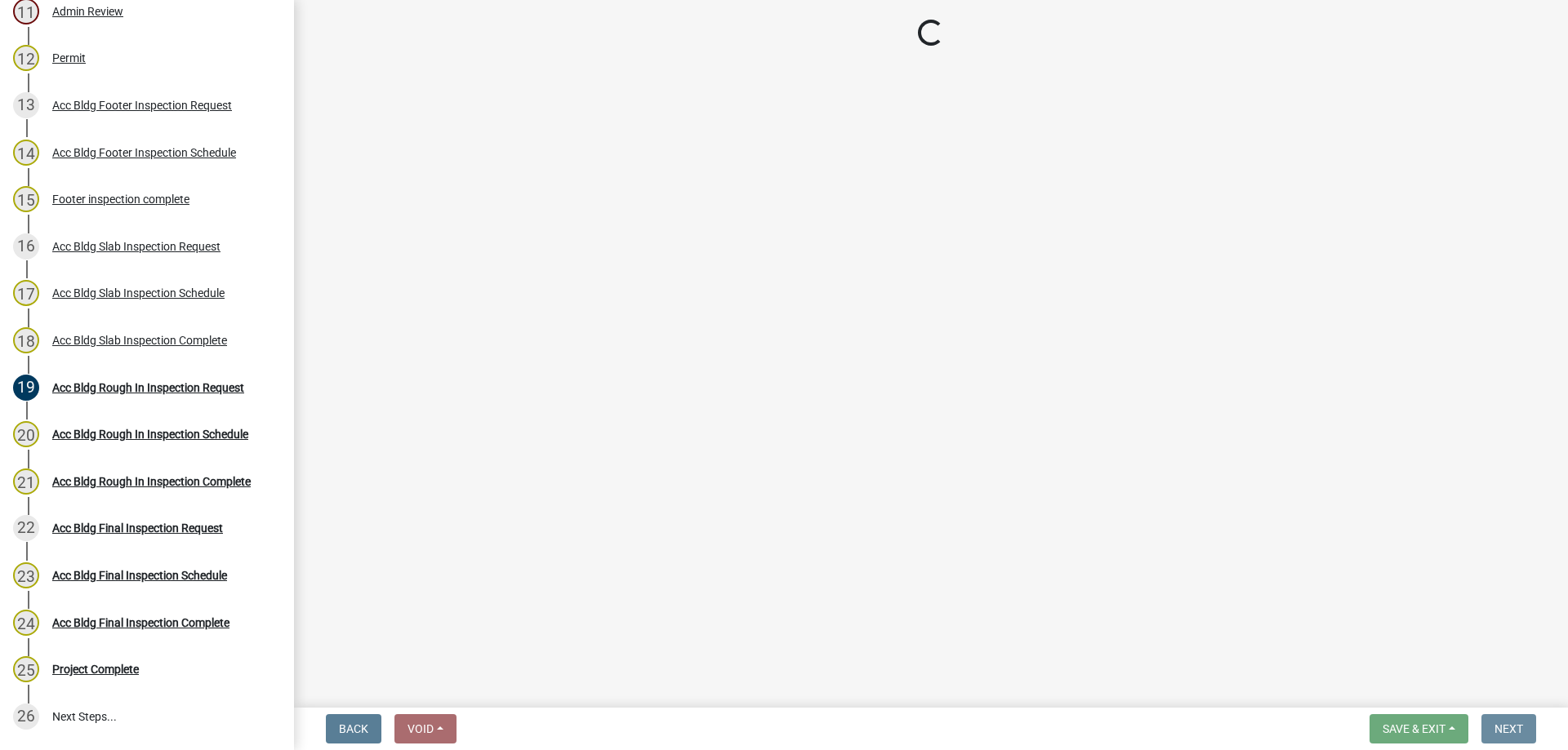
scroll to position [0, 0]
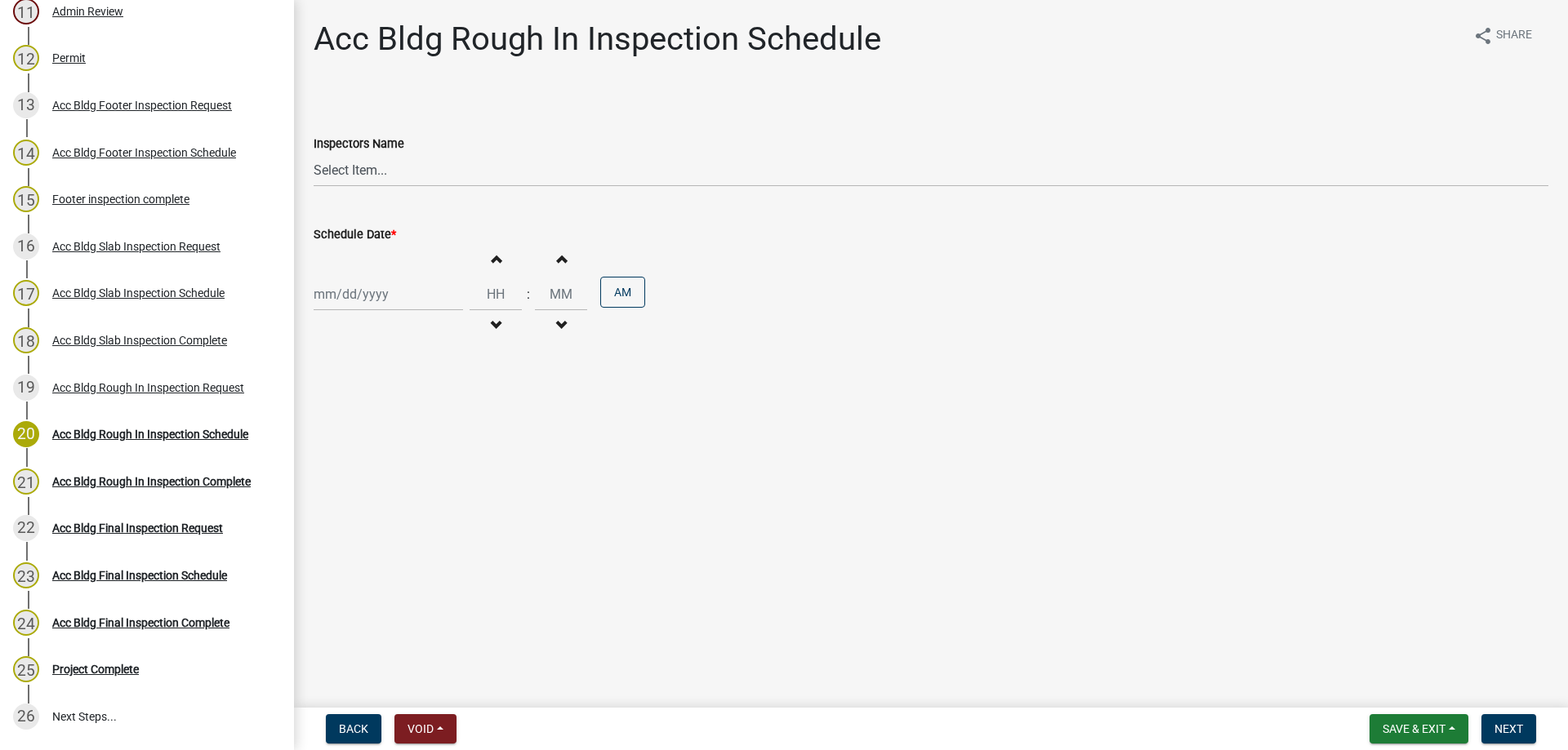
click at [411, 307] on div at bounding box center [389, 294] width 150 height 33
click at [346, 431] on div "14" at bounding box center [356, 433] width 26 height 26
type input "[DATE]"
click at [361, 161] on select "Select Item... [PERSON_NAME].[PERSON_NAME] ([PERSON_NAME] )" at bounding box center [931, 170] width 1235 height 33
select select "a844a88f-ba44-4800-9e08-05e10520dbf6"
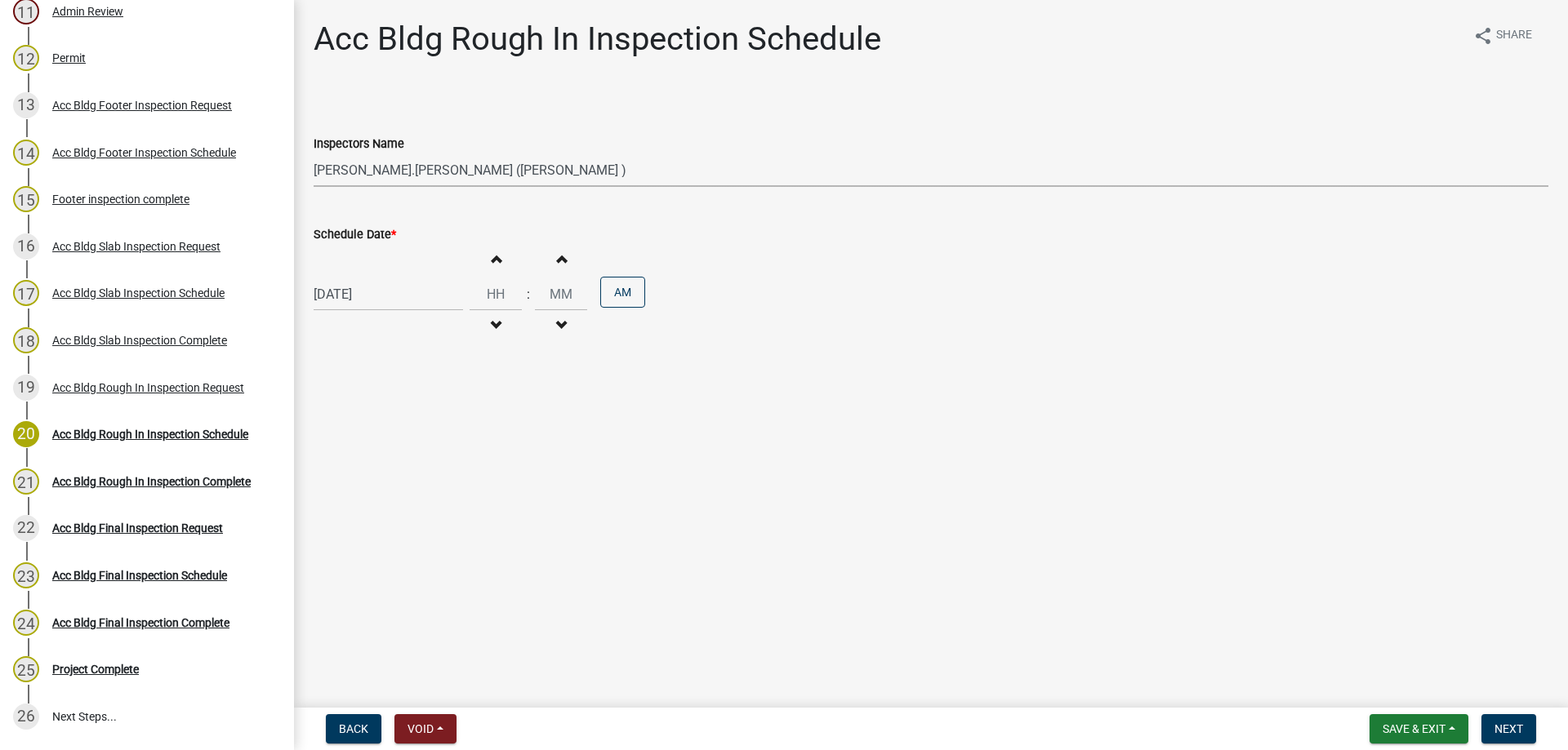
click at [314, 153] on select "Select Item... [PERSON_NAME].[PERSON_NAME] ([PERSON_NAME] )" at bounding box center [931, 170] width 1235 height 33
click at [484, 254] on button "Increment hours" at bounding box center [494, 258] width 34 height 29
type input "01"
type input "00"
click at [1505, 729] on span "Next" at bounding box center [1508, 729] width 28 height 13
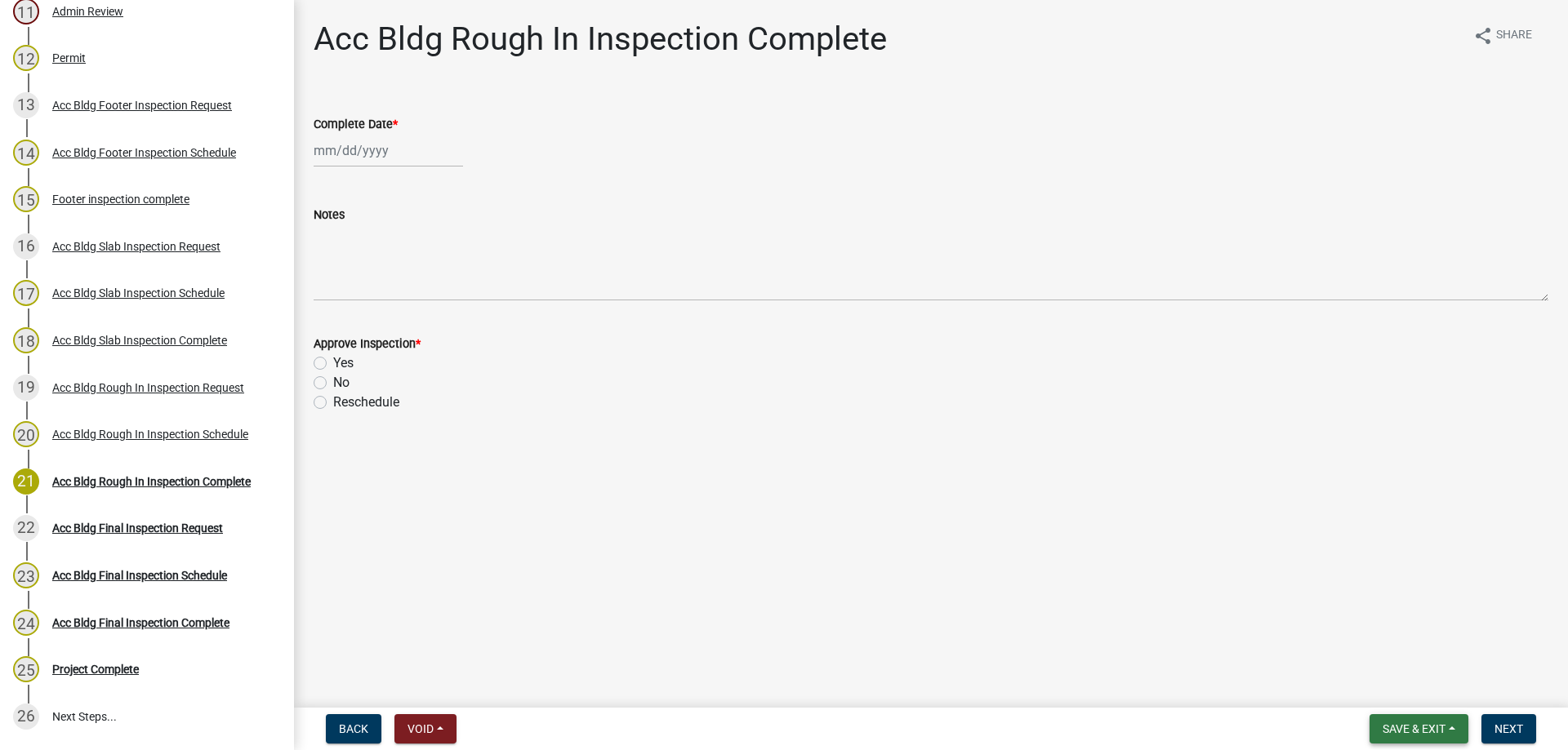
click at [1385, 721] on button "Save & Exit" at bounding box center [1418, 729] width 99 height 29
click at [1378, 687] on button "Save & Exit" at bounding box center [1403, 687] width 130 height 39
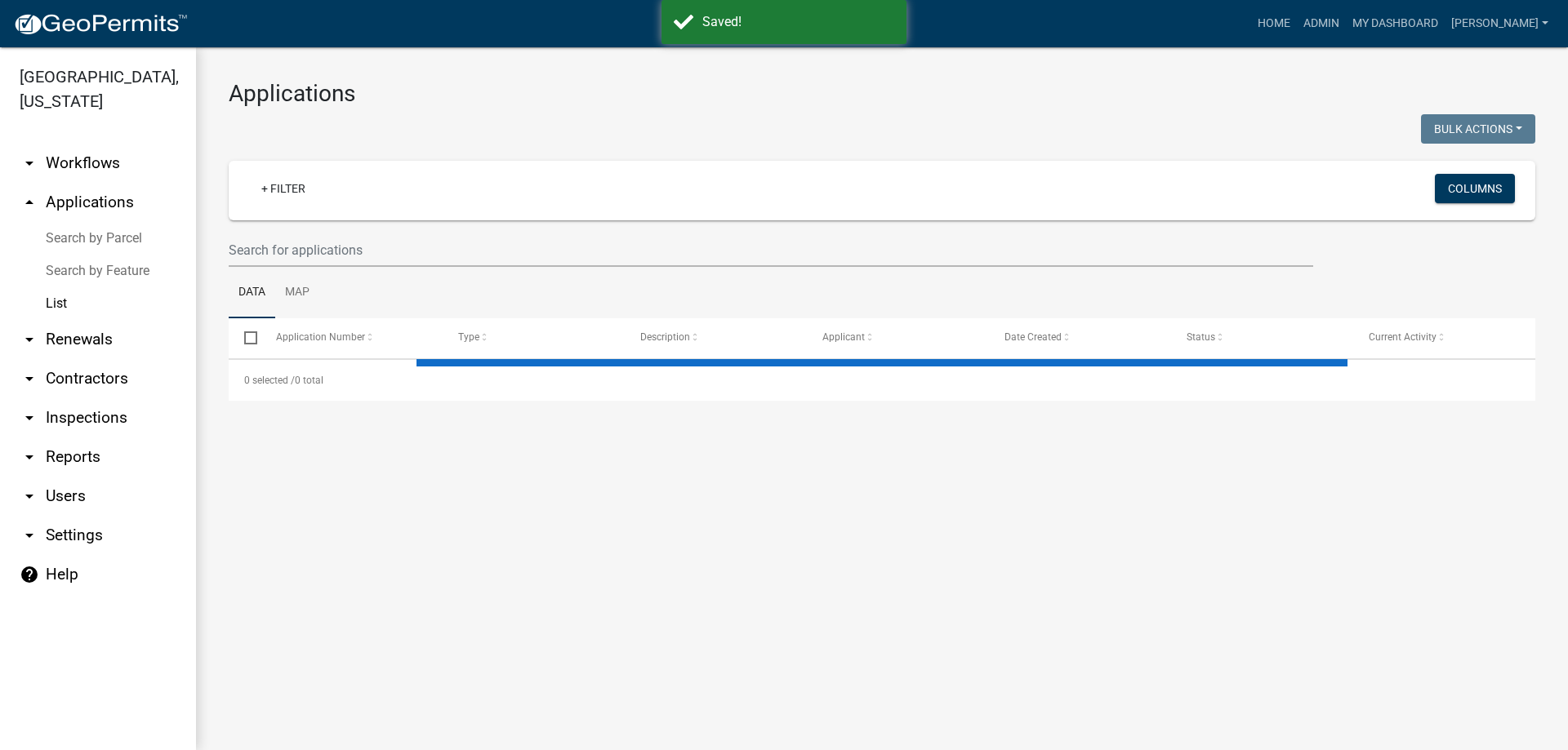
select select "3: 100"
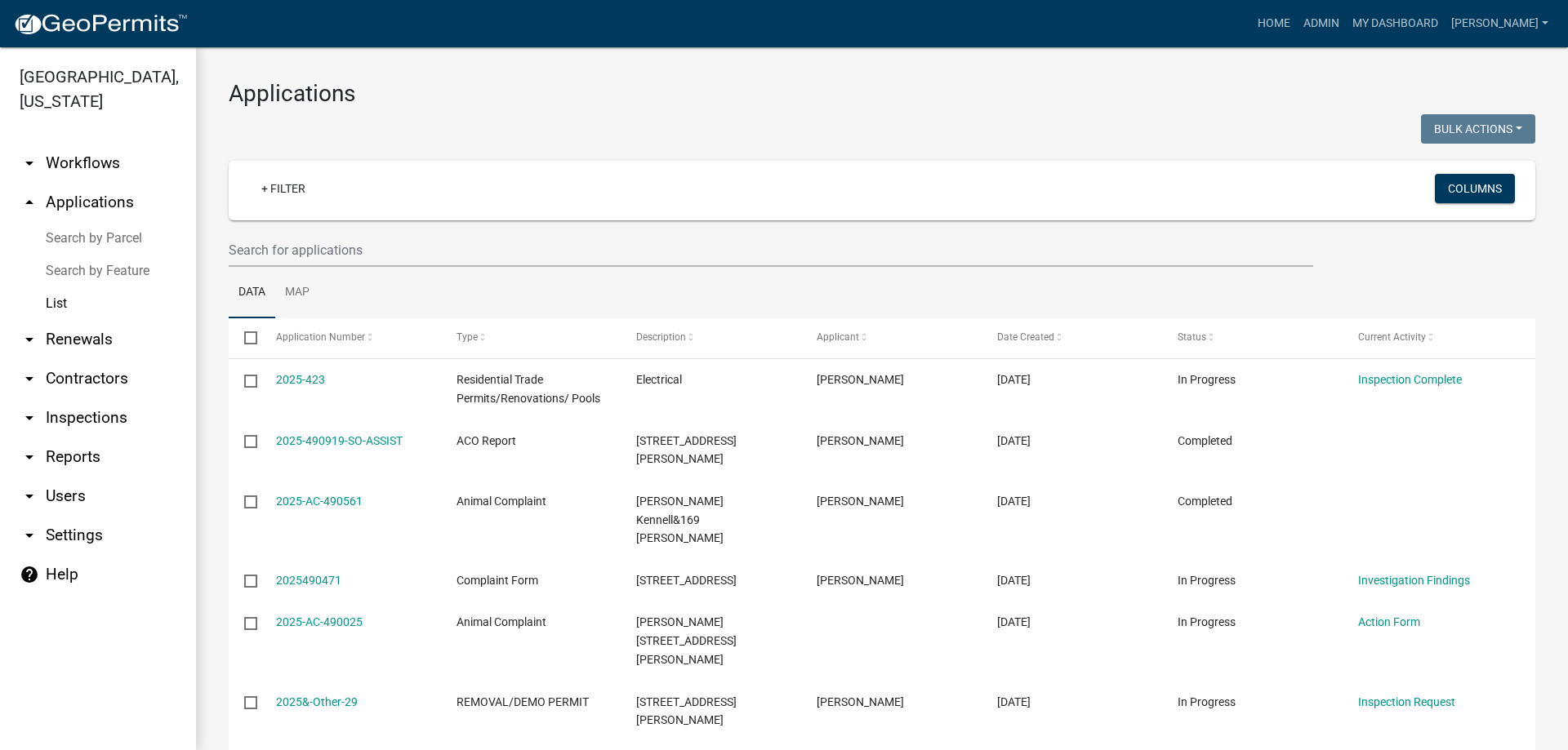
click at [78, 307] on link "List" at bounding box center [98, 304] width 196 height 33
click at [277, 198] on link "+ Filter" at bounding box center [283, 188] width 70 height 29
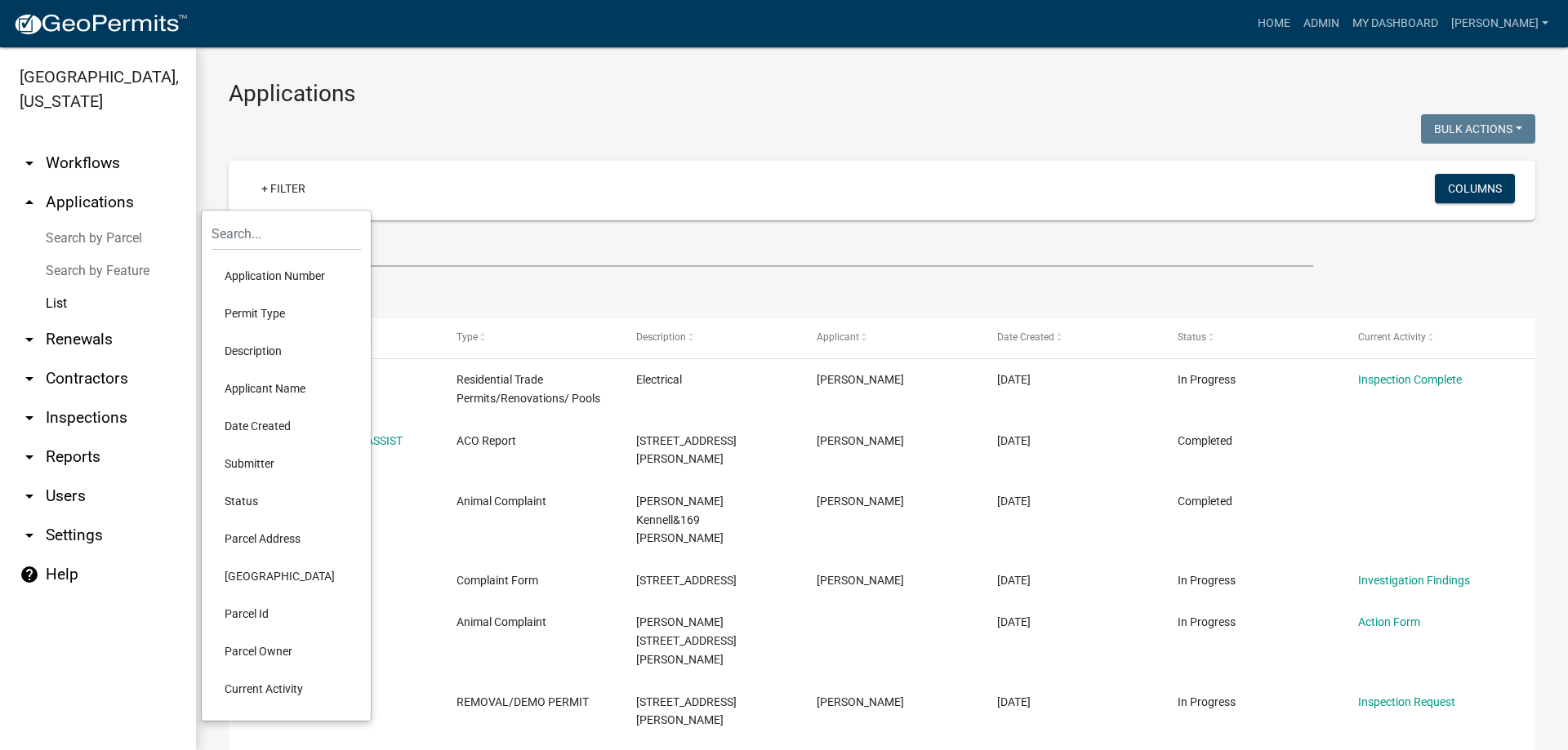
click at [271, 497] on li "Status" at bounding box center [287, 501] width 150 height 38
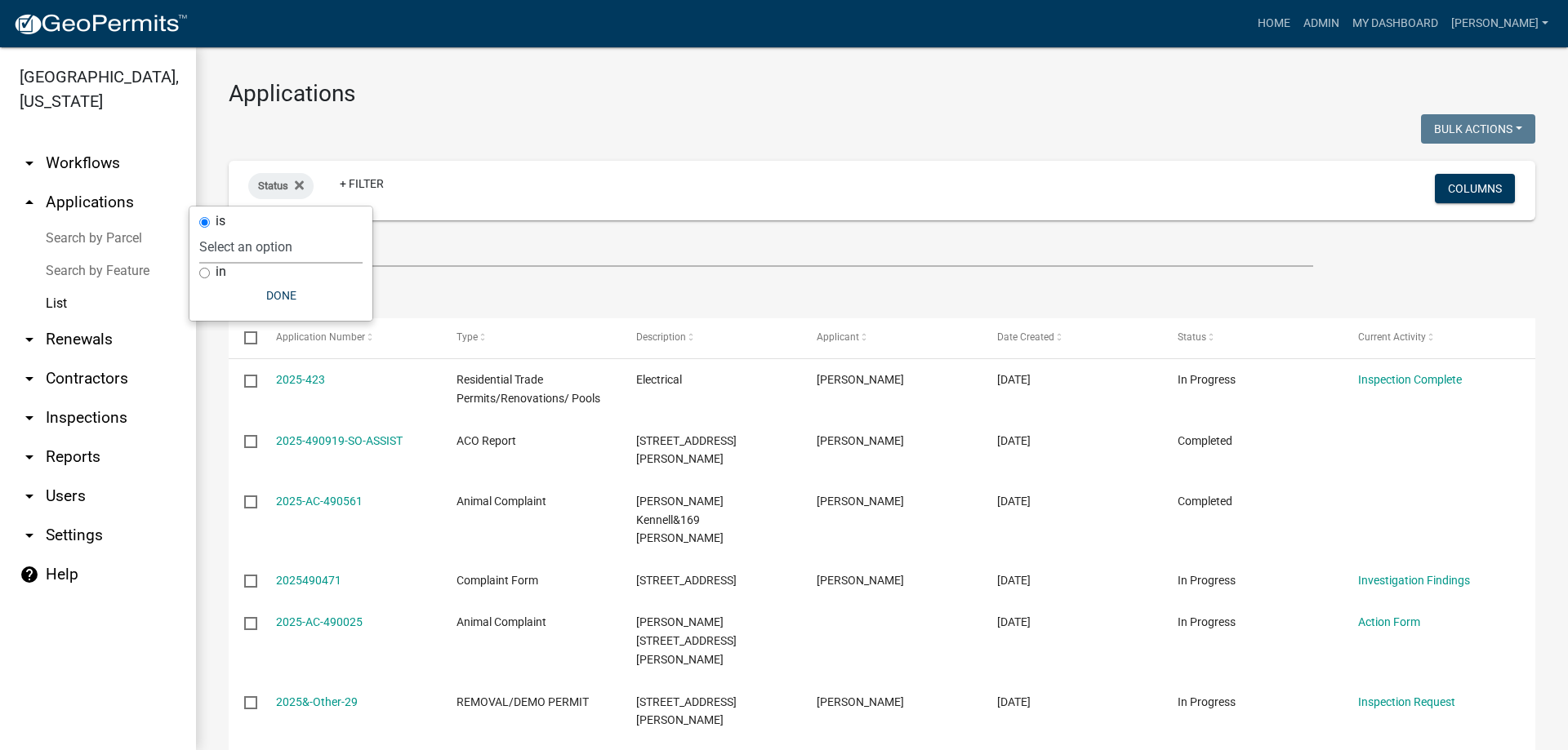
click at [281, 245] on select "Select an option Not Started In Progress Completed Expired Locked Withdrawn Voi…" at bounding box center [281, 247] width 163 height 33
select select "1"
click at [233, 230] on select "Select an option Not Started In Progress Completed Expired Locked Withdrawn Voi…" at bounding box center [281, 247] width 163 height 33
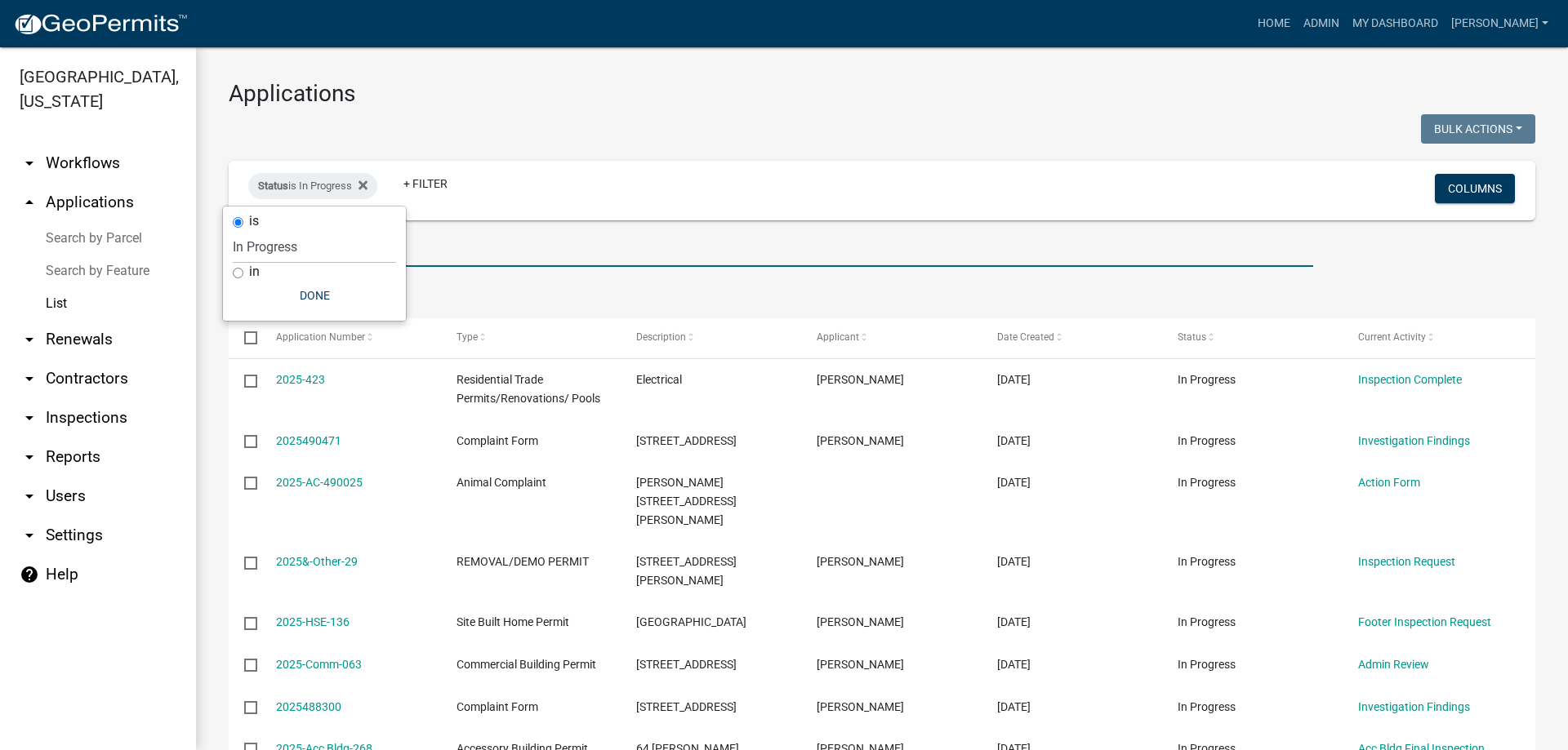
click at [516, 265] on input "text" at bounding box center [770, 250] width 1084 height 33
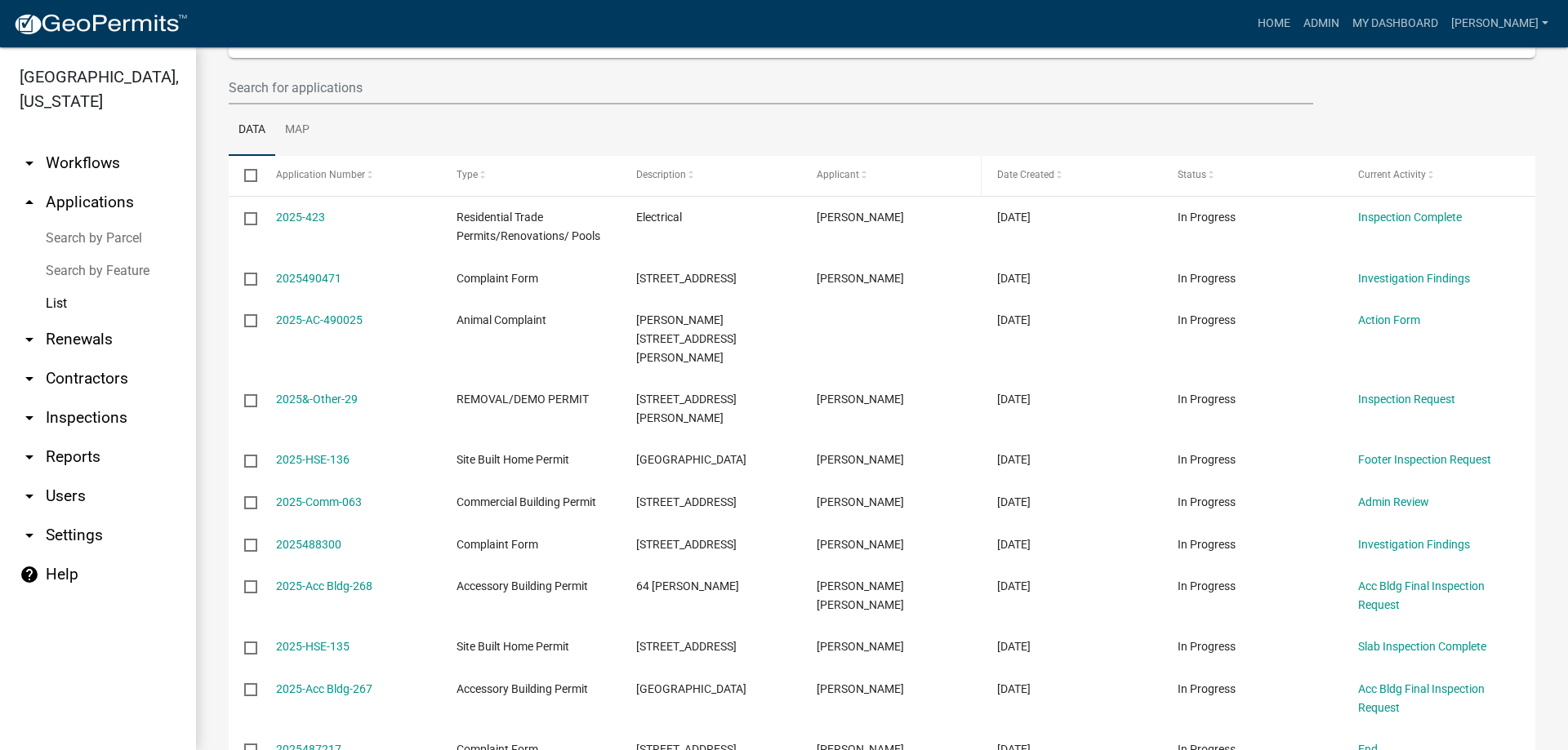
scroll to position [163, 0]
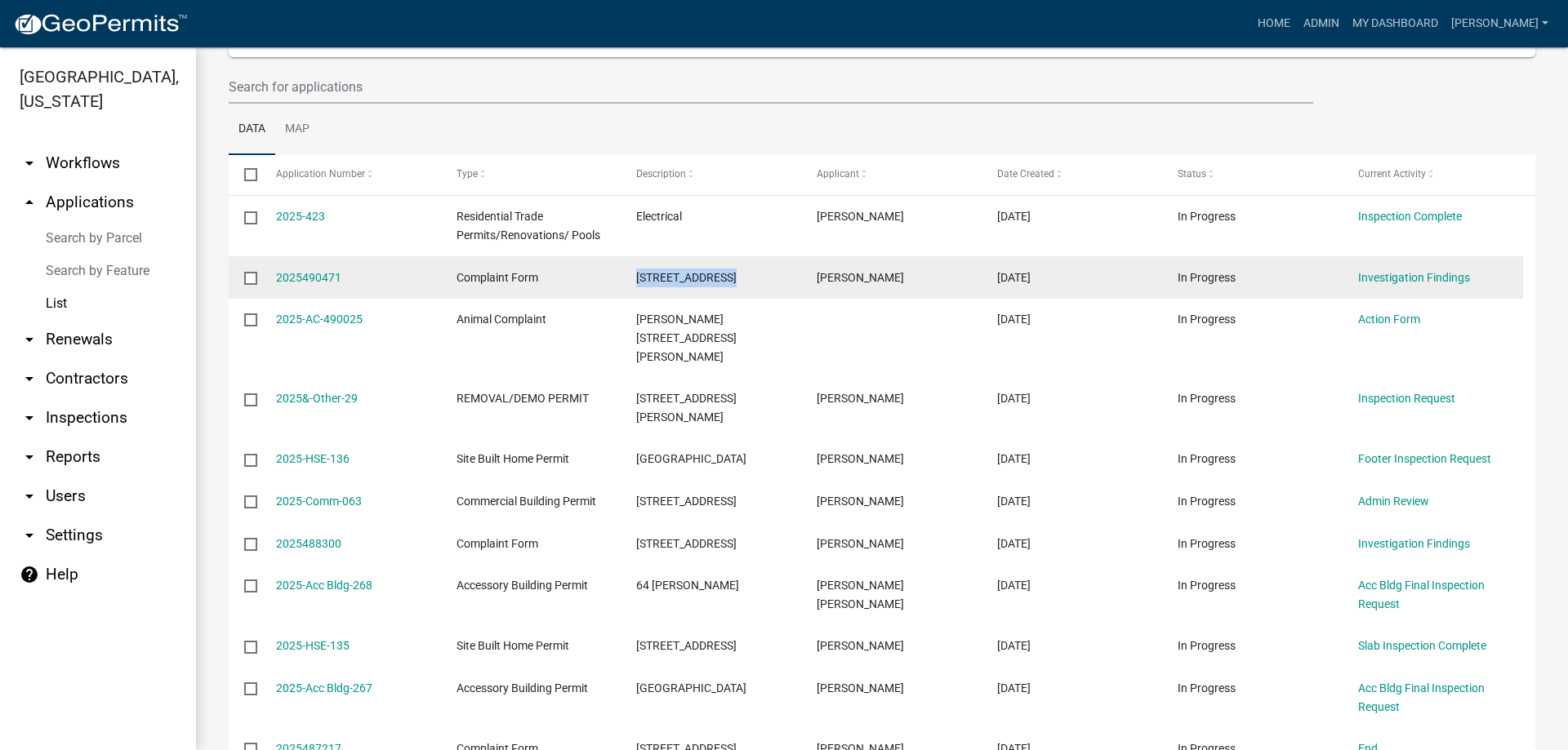
drag, startPoint x: 636, startPoint y: 276, endPoint x: 778, endPoint y: 266, distance: 142.4
click at [778, 266] on datatable-body-cell "[STREET_ADDRESS]" at bounding box center [711, 278] width 181 height 43
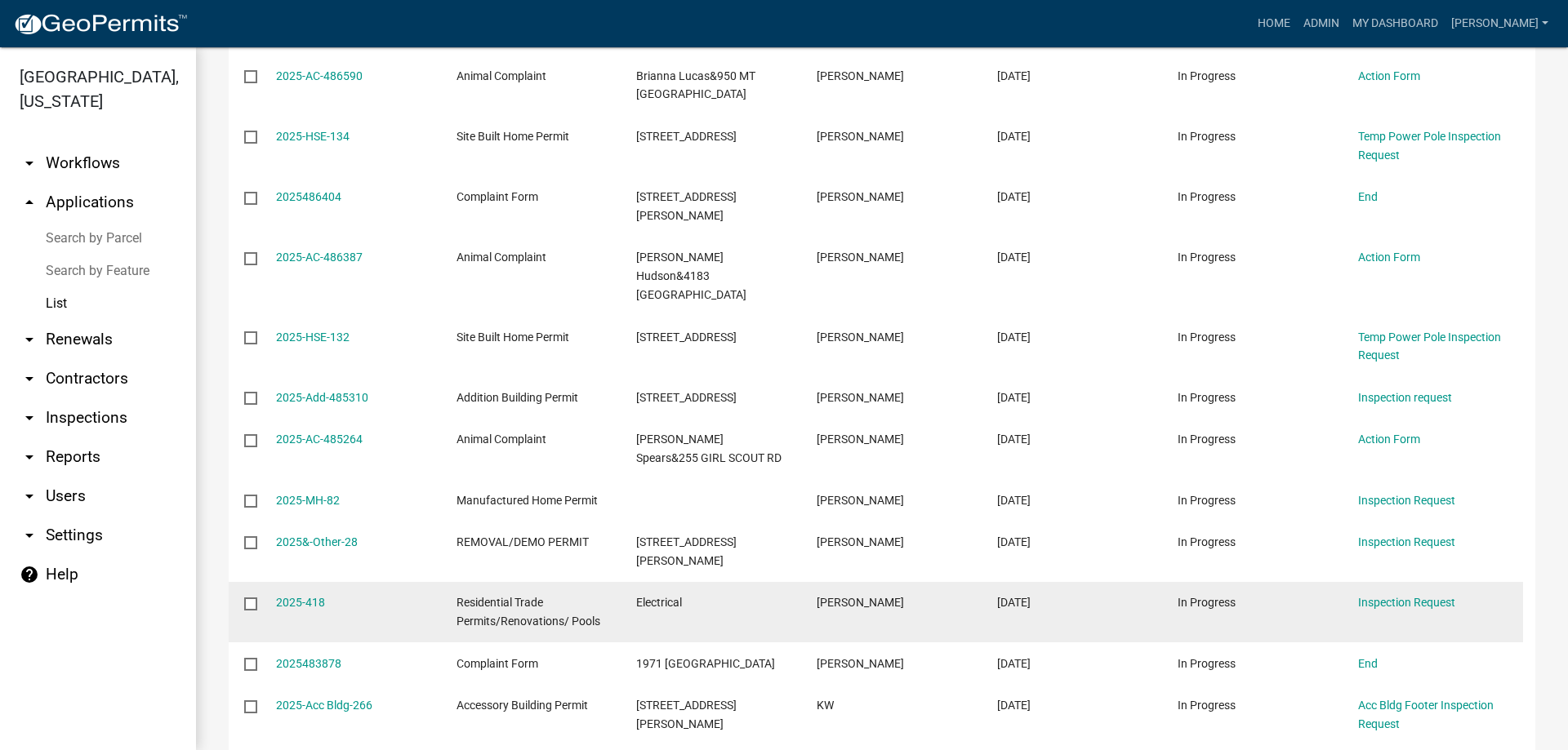
scroll to position [1225, 0]
